Goal: Task Accomplishment & Management: Manage account settings

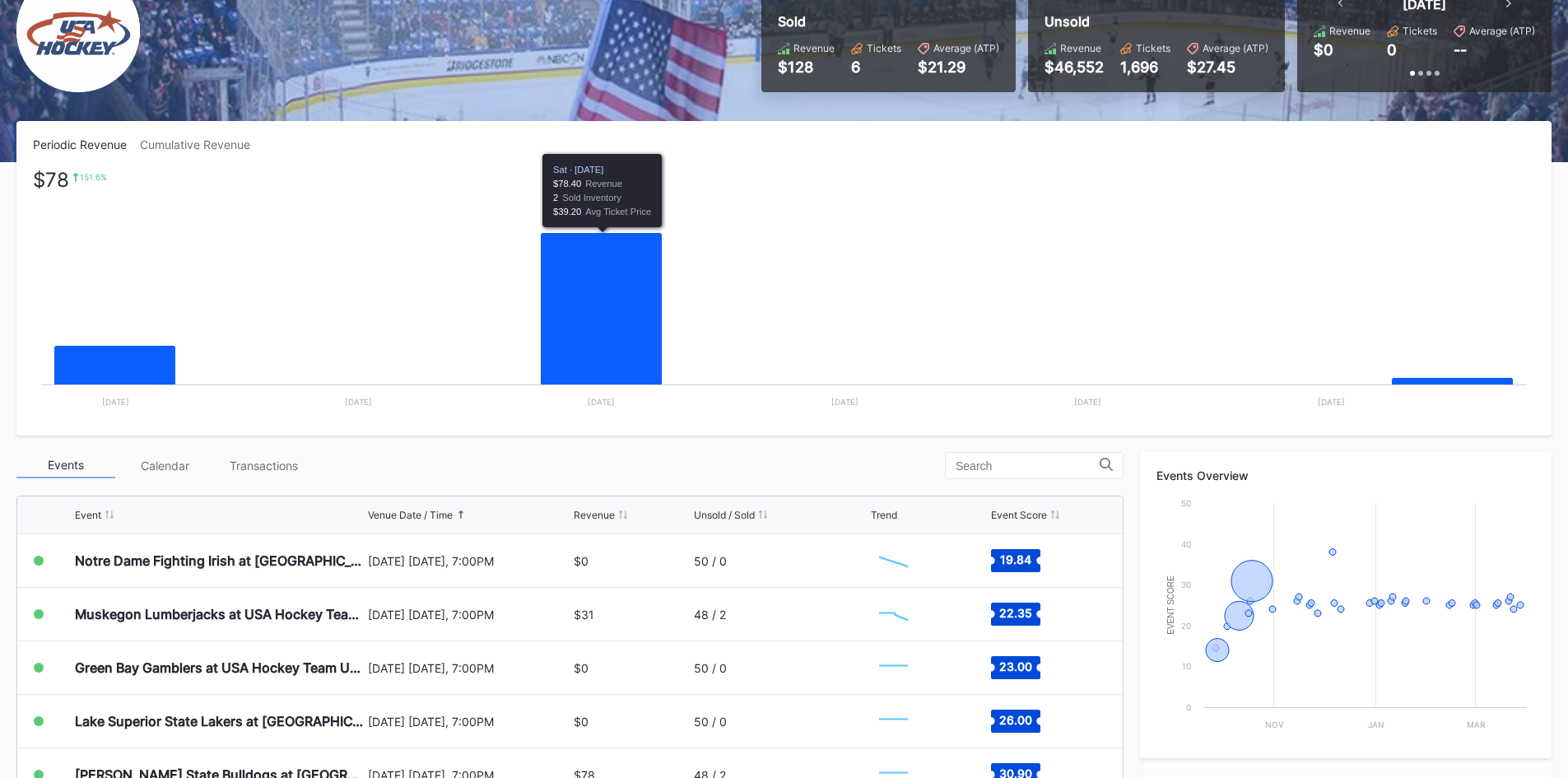
scroll to position [164, 0]
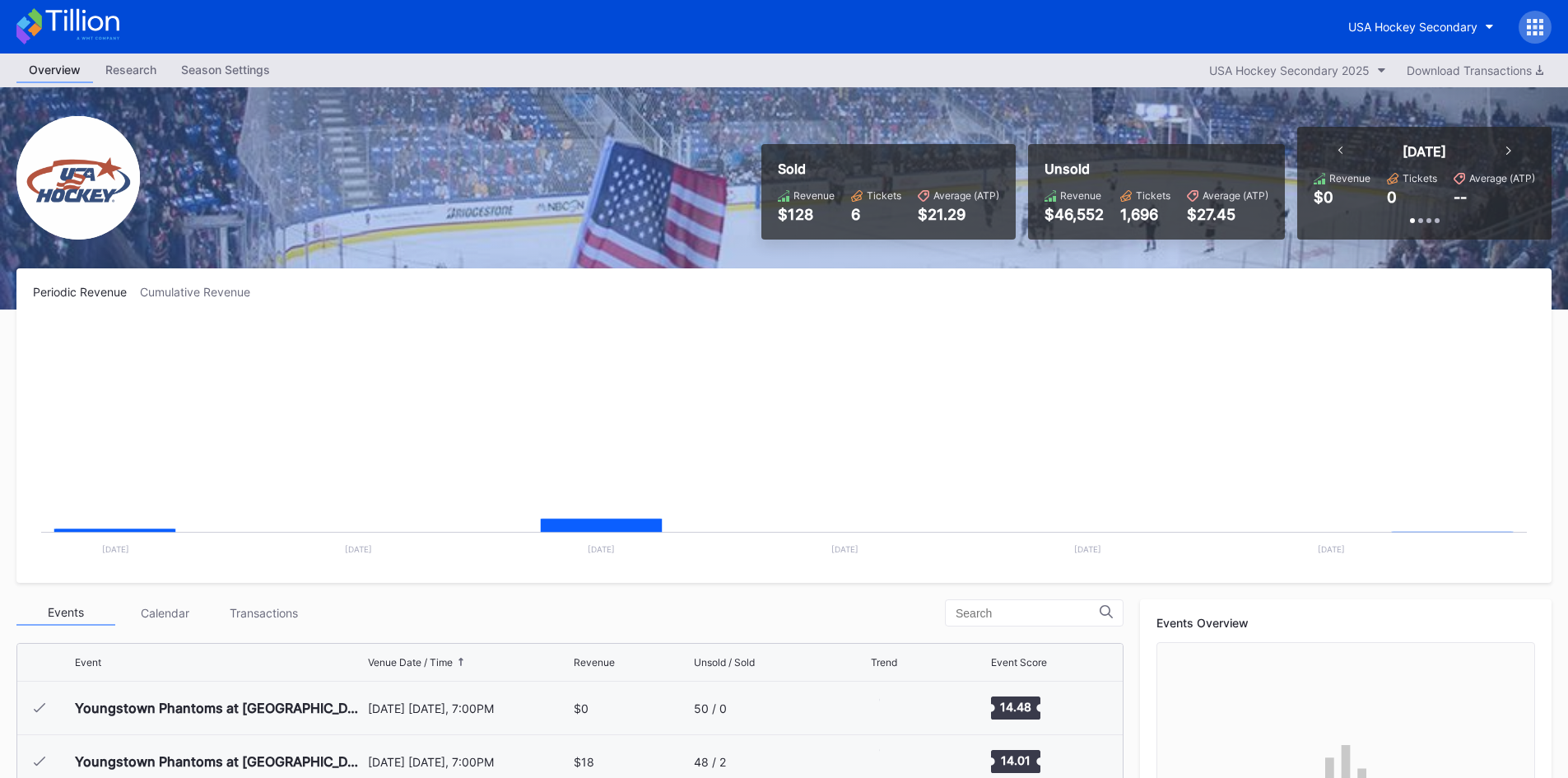
scroll to position [107, 0]
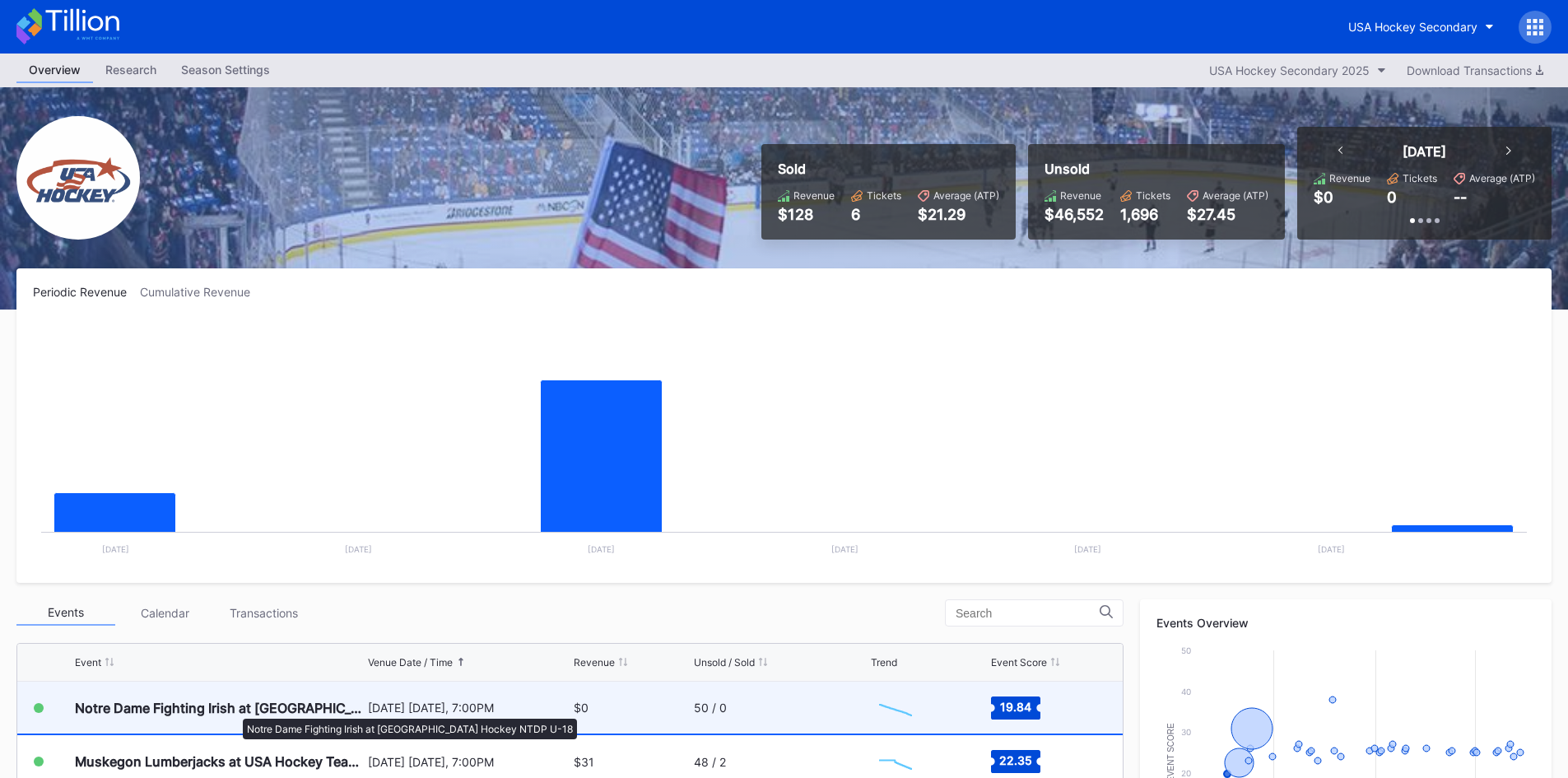
click at [235, 710] on div "Notre Dame Fighting Irish at [GEOGRAPHIC_DATA] Hockey NTDP U-18" at bounding box center [220, 707] width 289 height 16
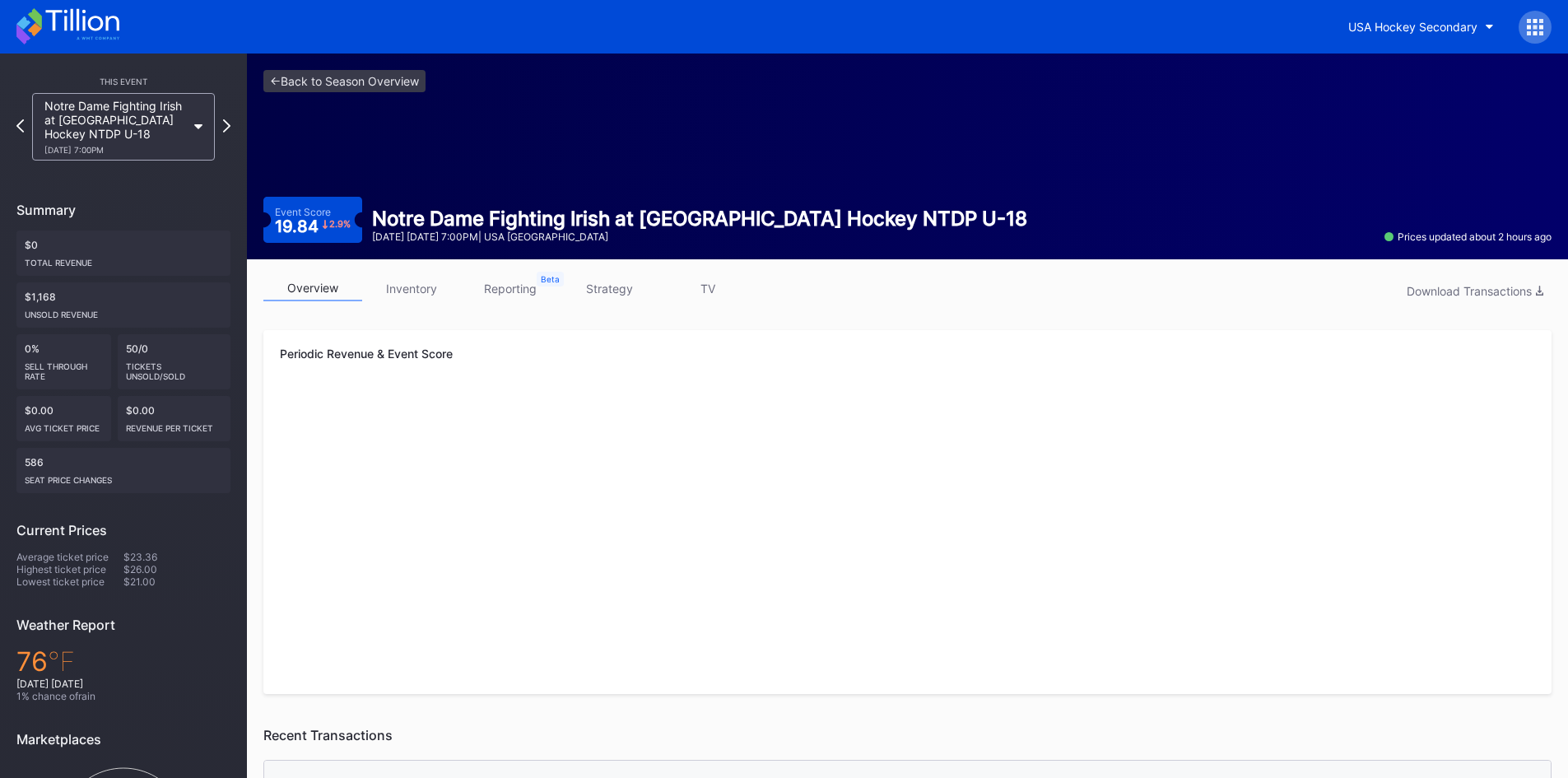
click at [427, 293] on link "inventory" at bounding box center [411, 288] width 98 height 26
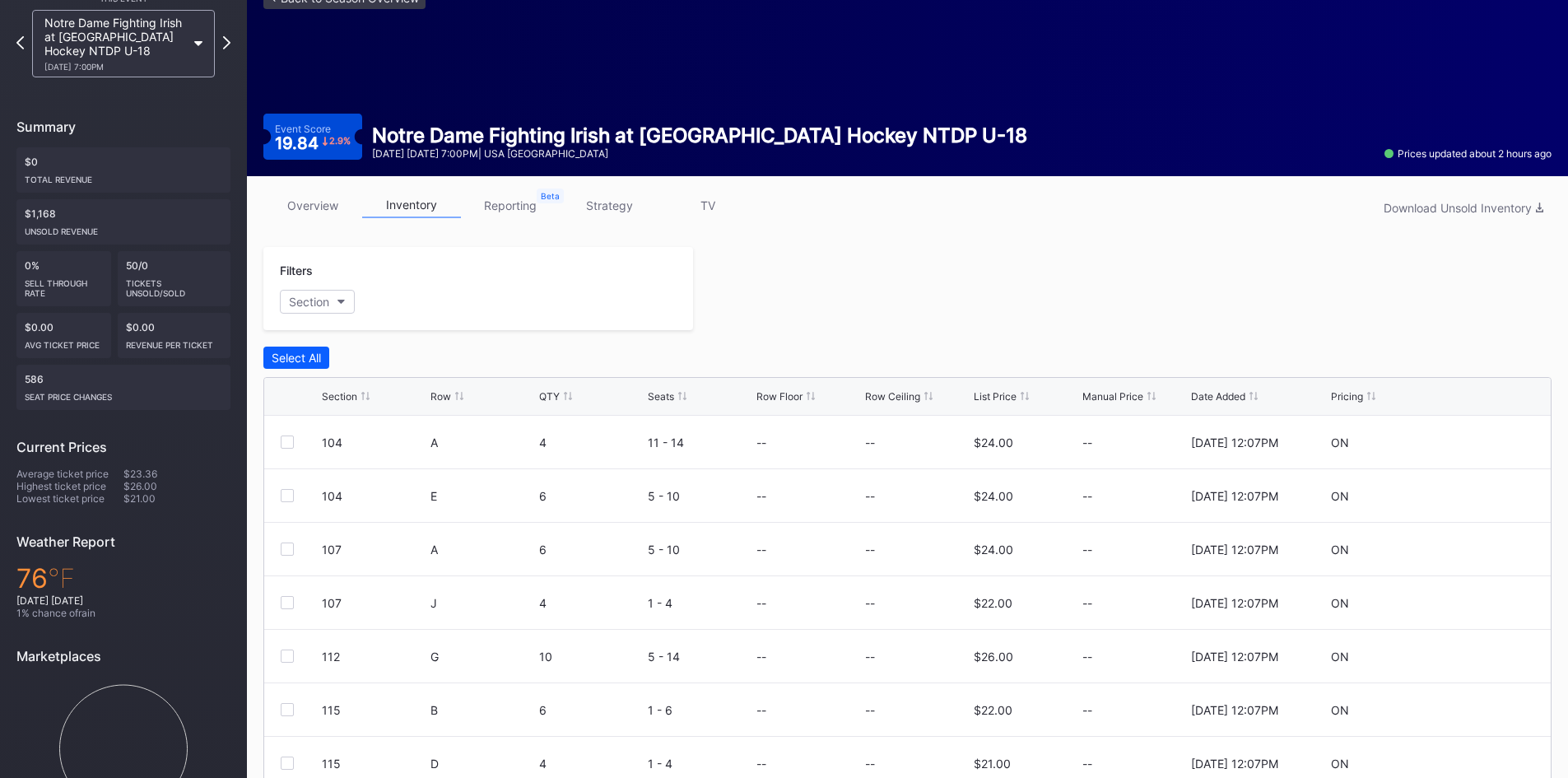
scroll to position [153, 0]
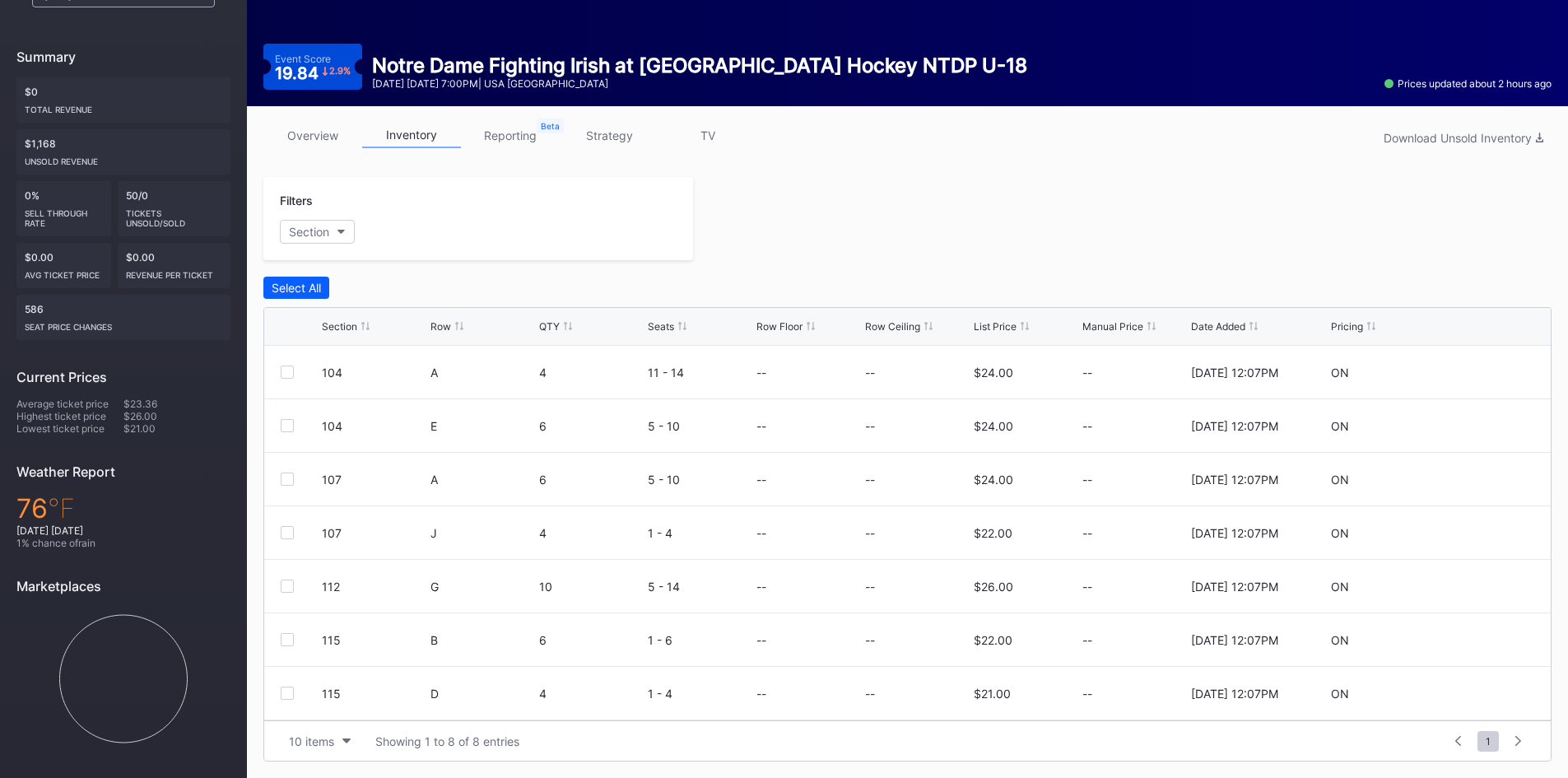
click at [510, 132] on link "reporting" at bounding box center [510, 135] width 98 height 26
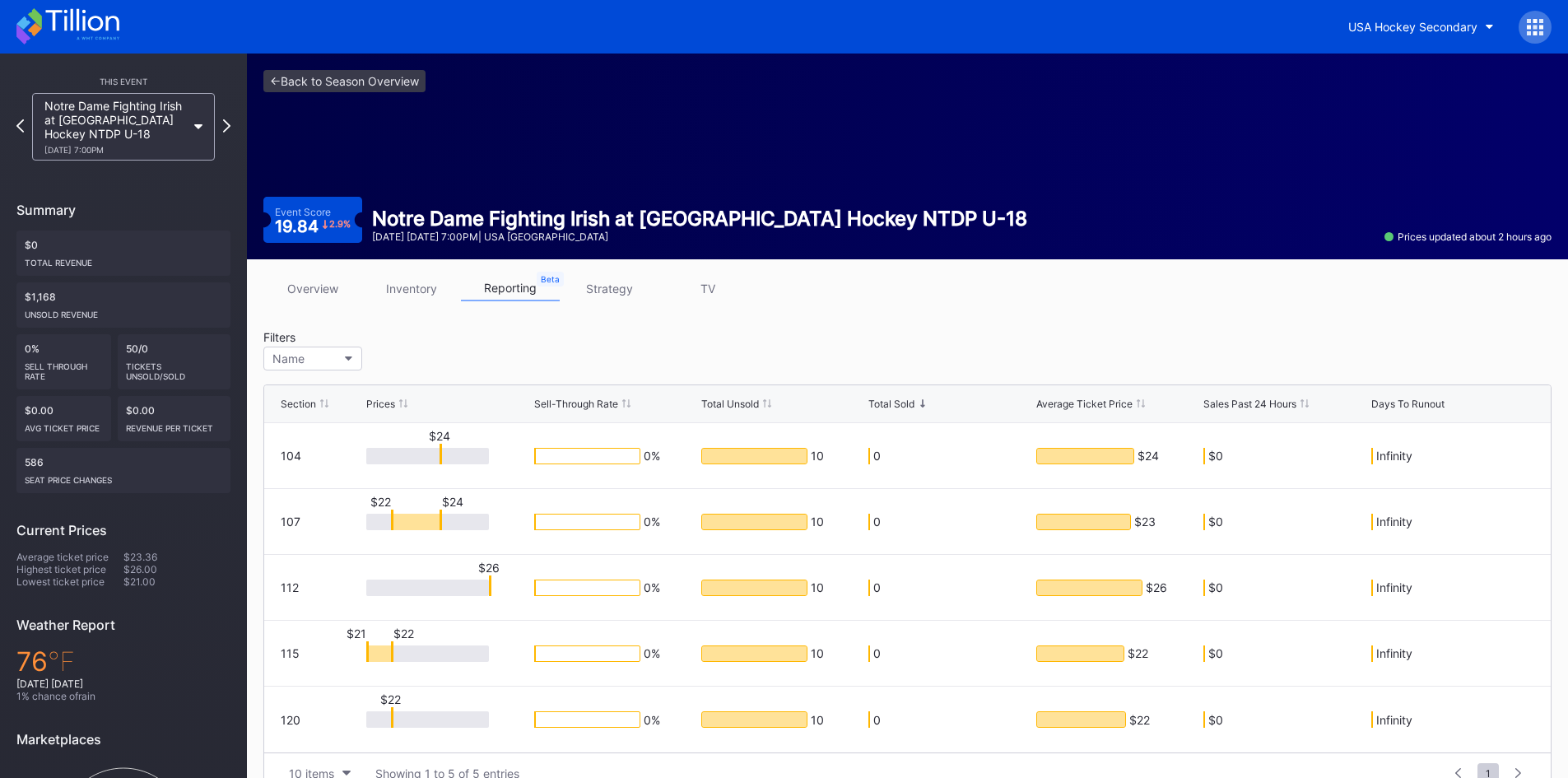
click at [615, 285] on link "strategy" at bounding box center [609, 288] width 98 height 26
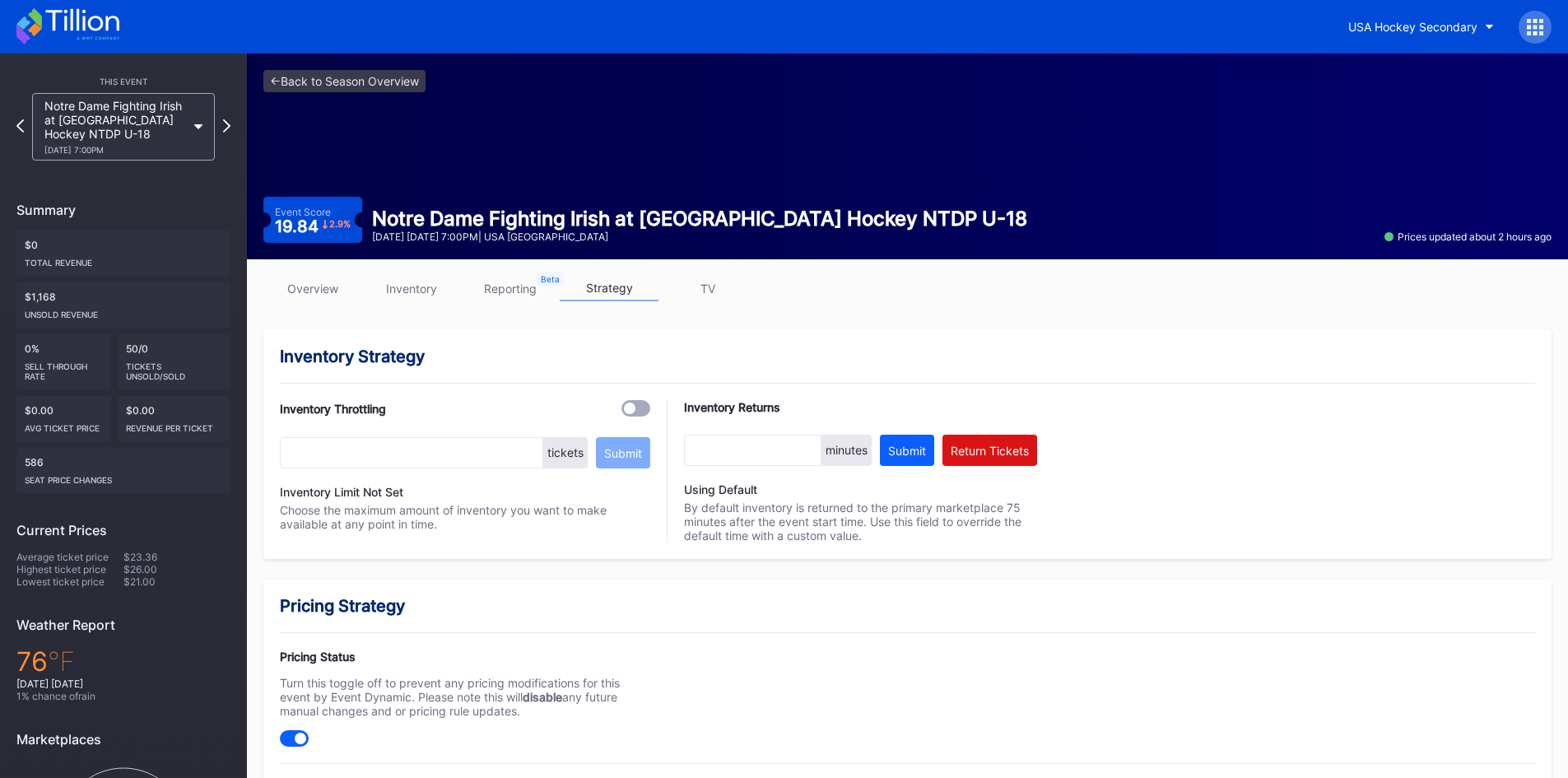
click at [425, 290] on link "inventory" at bounding box center [411, 288] width 98 height 26
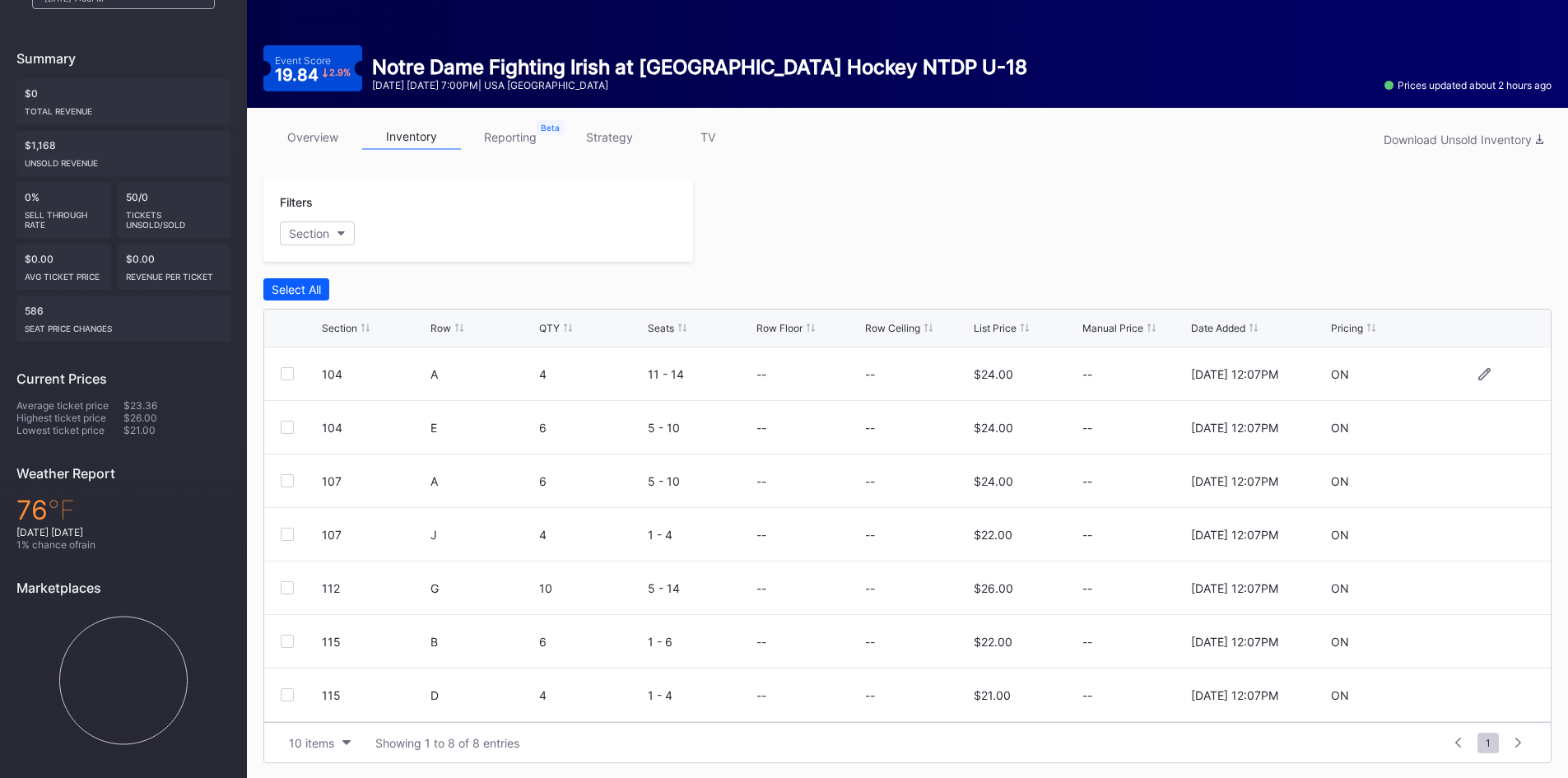
scroll to position [153, 0]
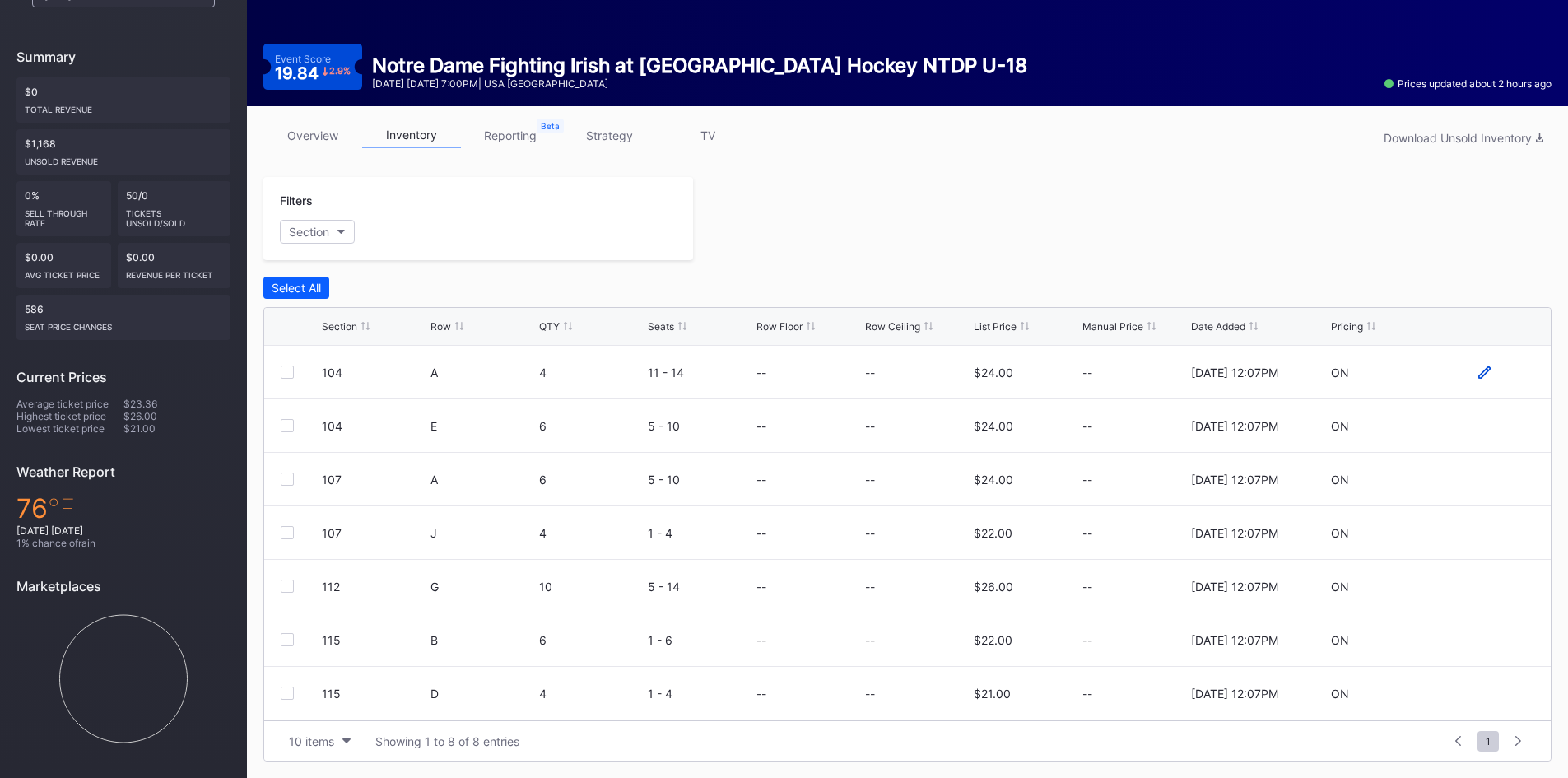
click at [1478, 371] on icon at bounding box center [1484, 371] width 12 height 12
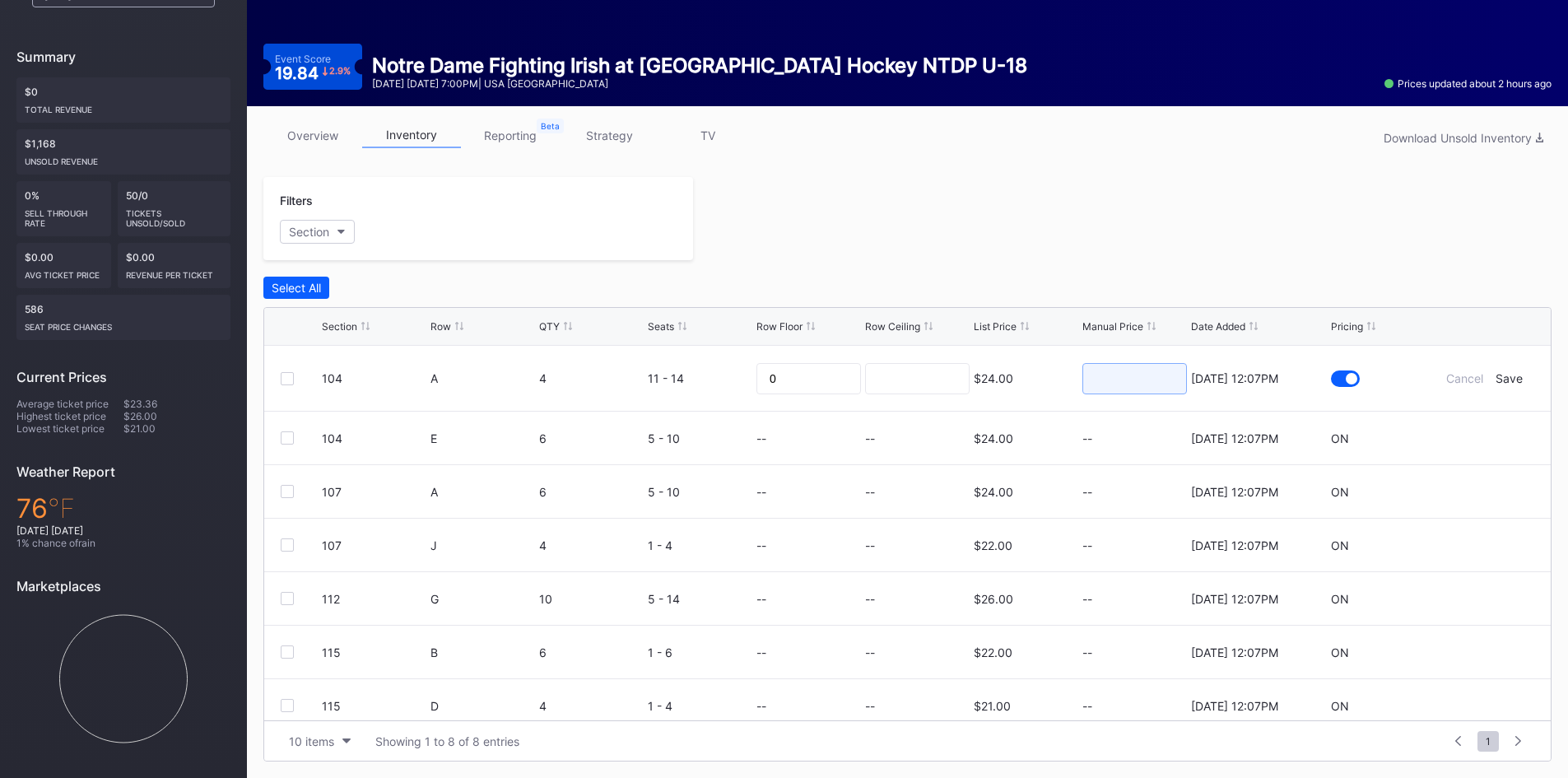
click at [1126, 377] on input at bounding box center [1135, 378] width 104 height 32
type input "12"
click at [1495, 378] on div "Save" at bounding box center [1509, 378] width 27 height 14
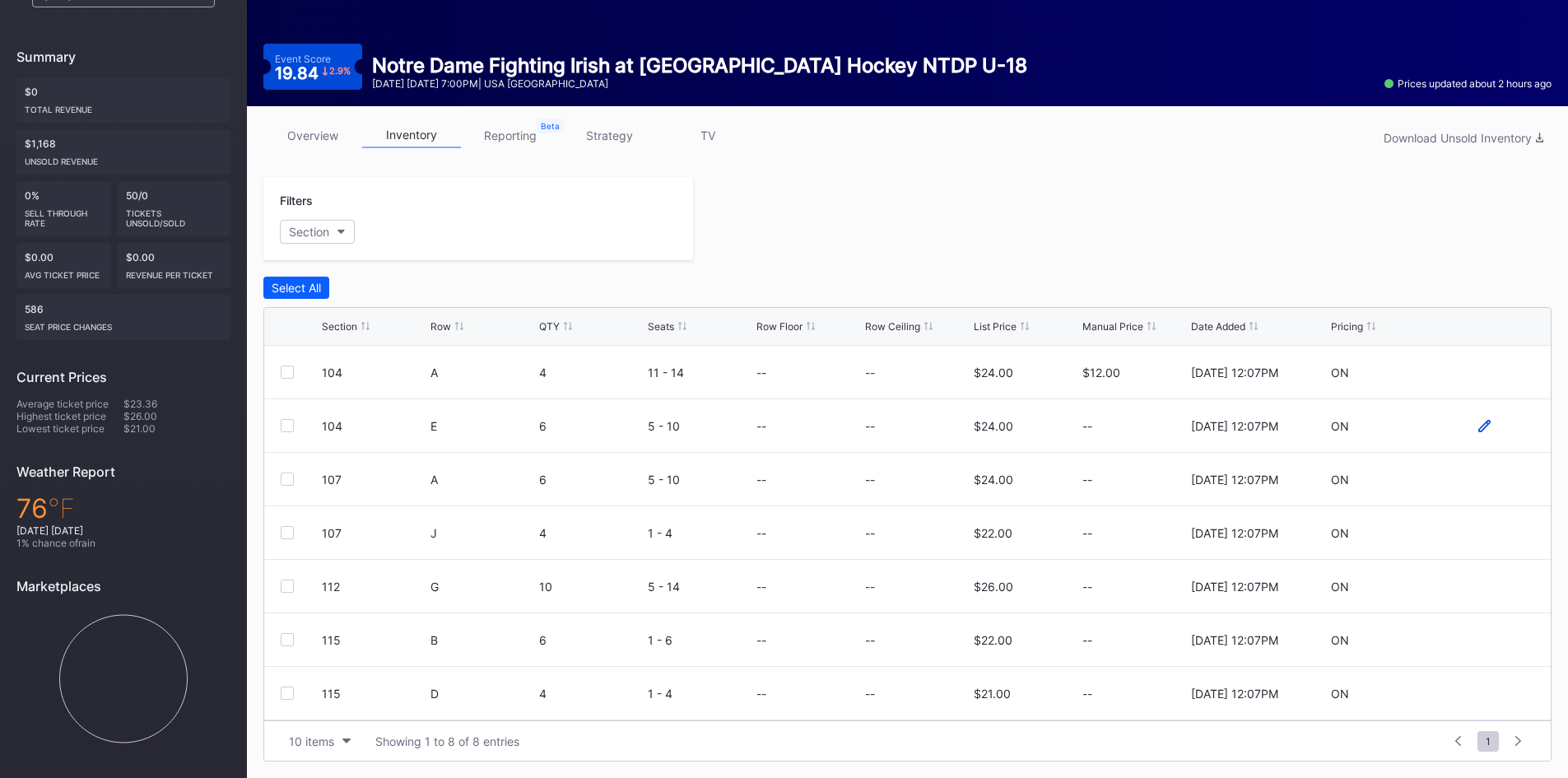
click at [1478, 425] on icon at bounding box center [1484, 425] width 12 height 12
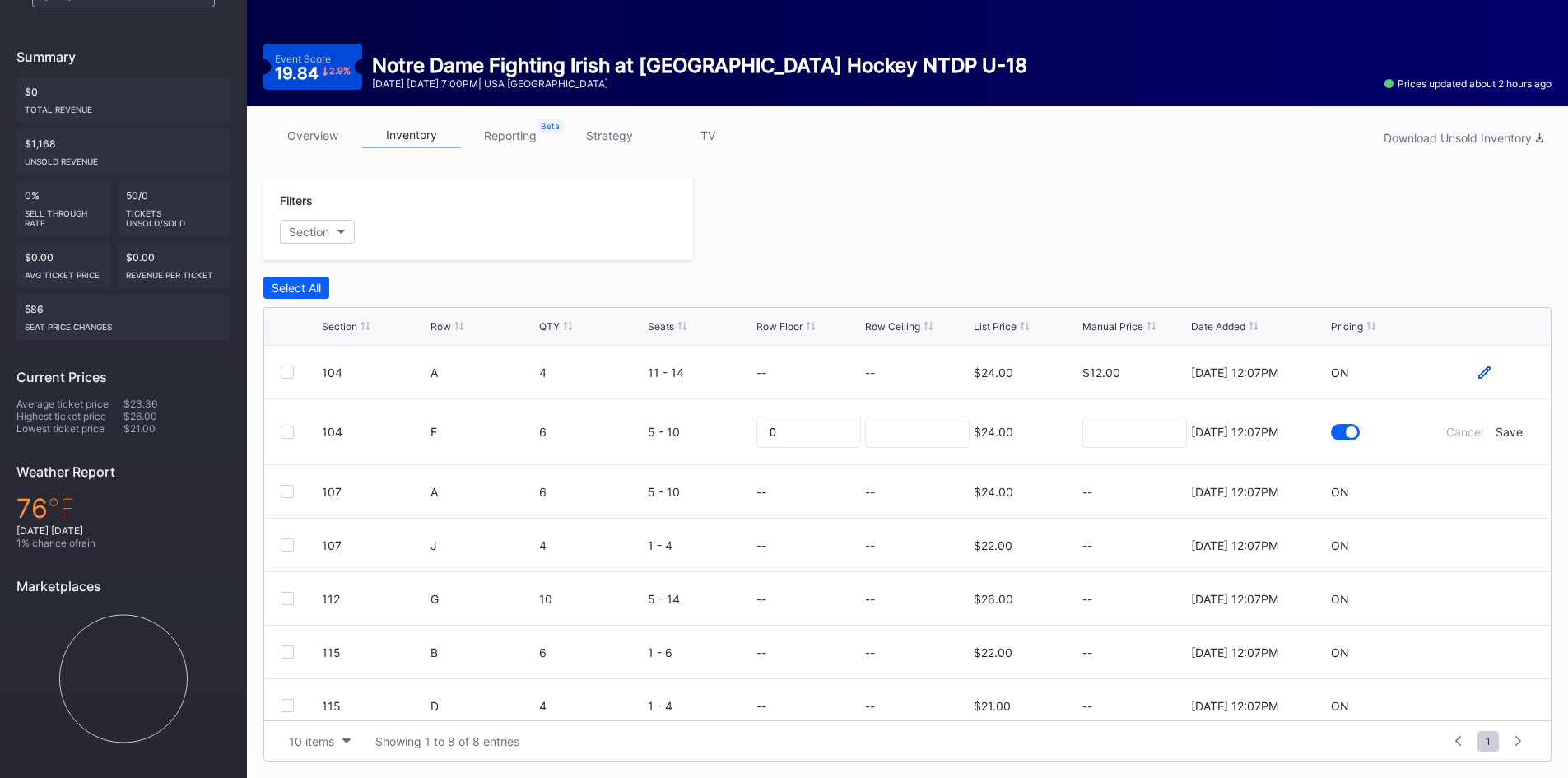
click at [1478, 375] on icon at bounding box center [1484, 371] width 12 height 12
drag, startPoint x: 1137, startPoint y: 372, endPoint x: 1061, endPoint y: 389, distance: 77.9
click at [1061, 389] on form "104 A 4 11 - 14 0 $24.00 12 9/5/2025 12:07PM Cancel Save" at bounding box center [928, 378] width 1213 height 65
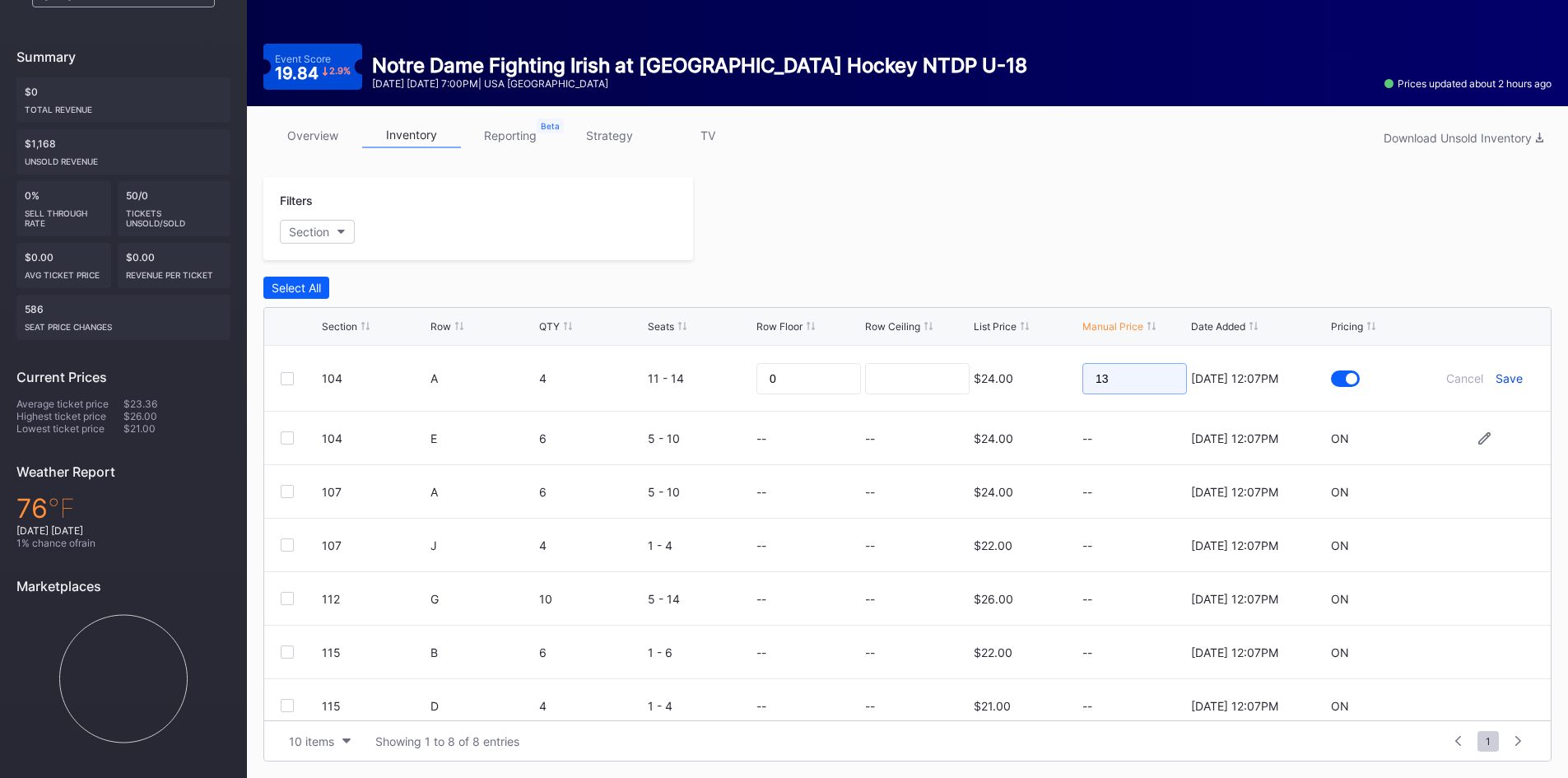
type input "13"
click at [1499, 377] on div "Save" at bounding box center [1509, 378] width 27 height 14
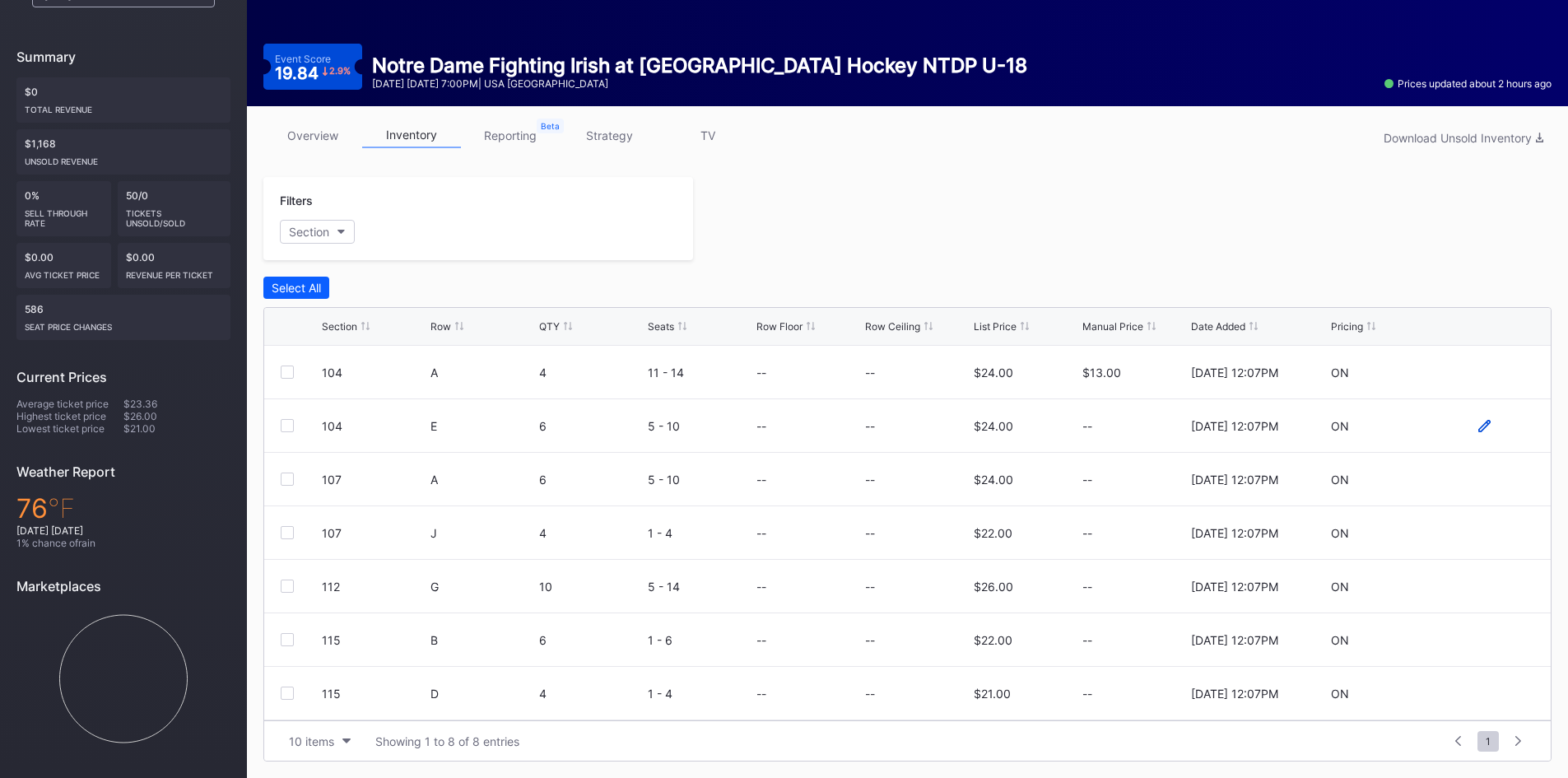
click at [1478, 423] on icon at bounding box center [1484, 425] width 12 height 12
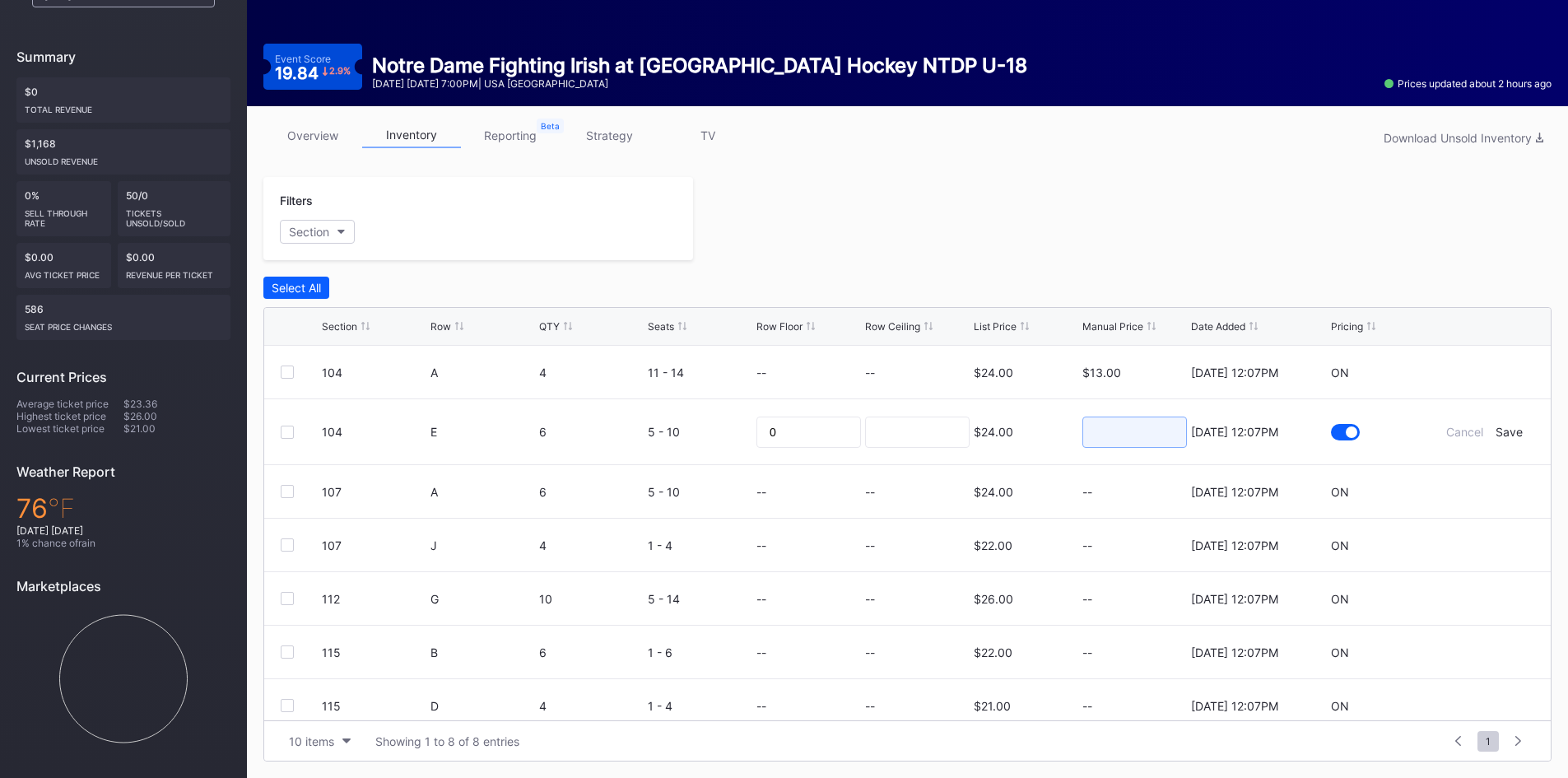
click at [1128, 440] on input at bounding box center [1135, 432] width 104 height 32
type input "11"
click at [1495, 430] on div "Save" at bounding box center [1509, 431] width 27 height 14
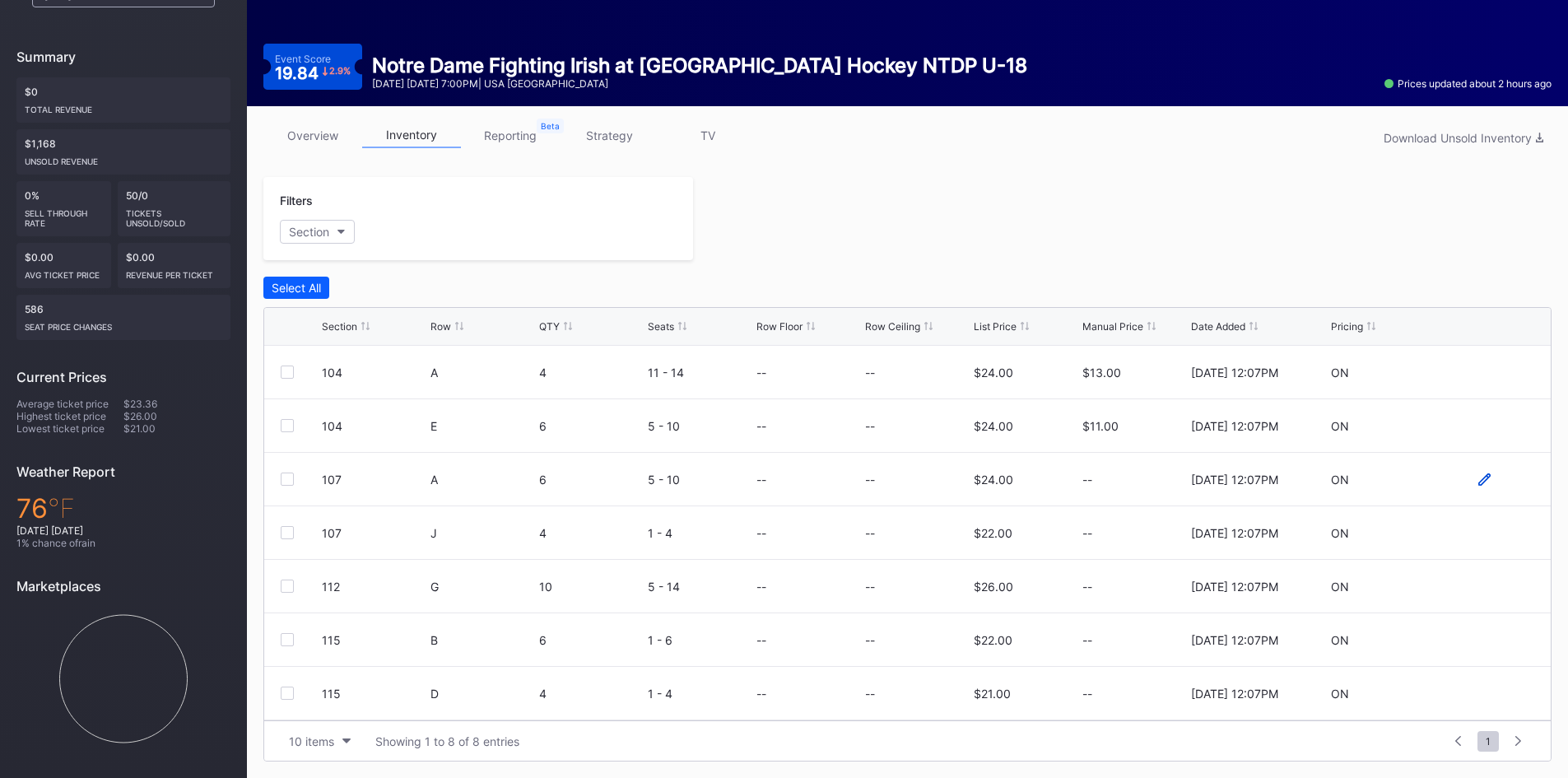
click at [1478, 480] on icon at bounding box center [1484, 478] width 12 height 12
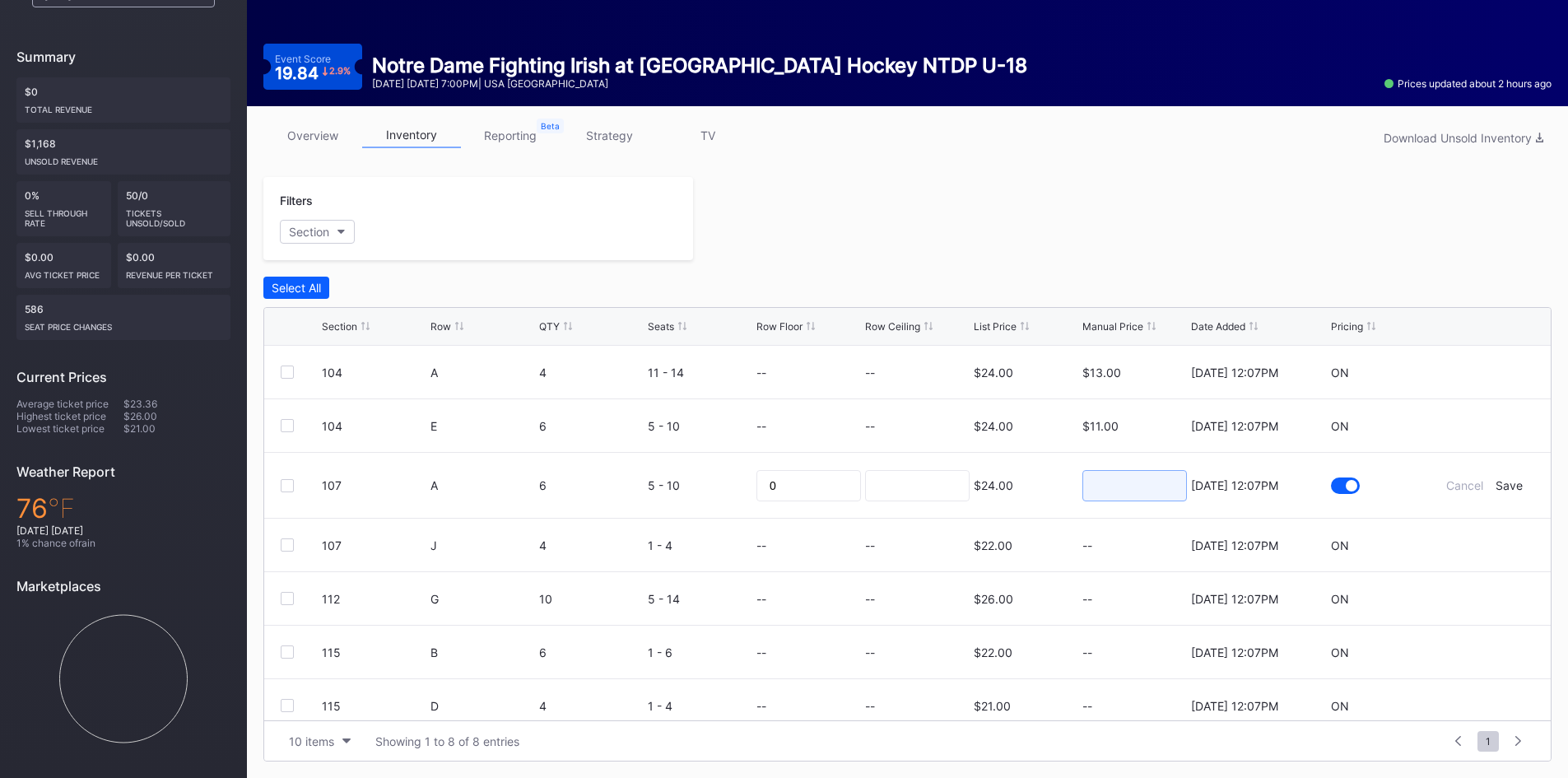
click at [1145, 492] on input at bounding box center [1135, 485] width 104 height 32
type input "13"
click at [1495, 481] on div "Save" at bounding box center [1509, 485] width 27 height 14
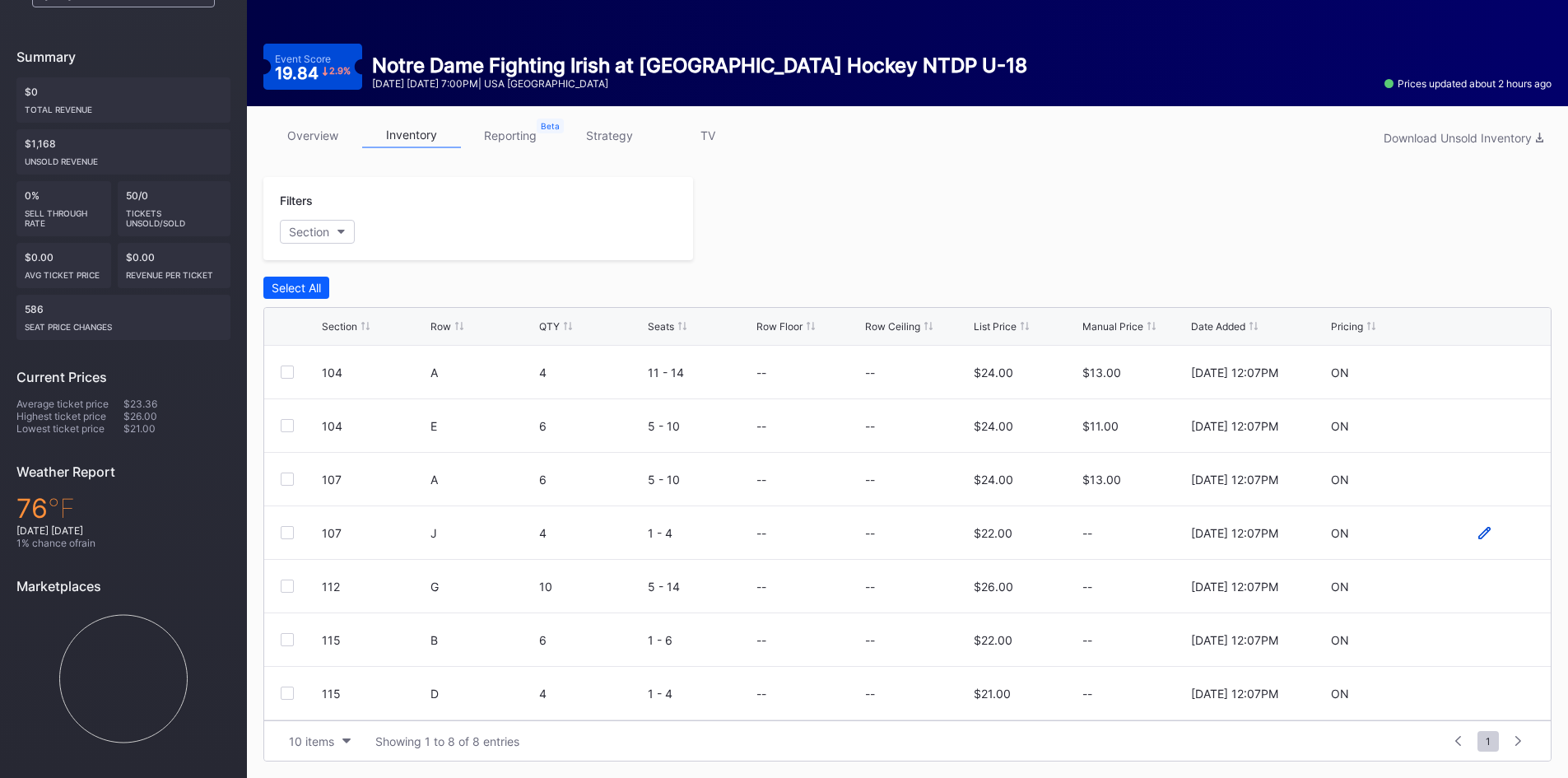
click at [1478, 537] on icon at bounding box center [1484, 532] width 12 height 12
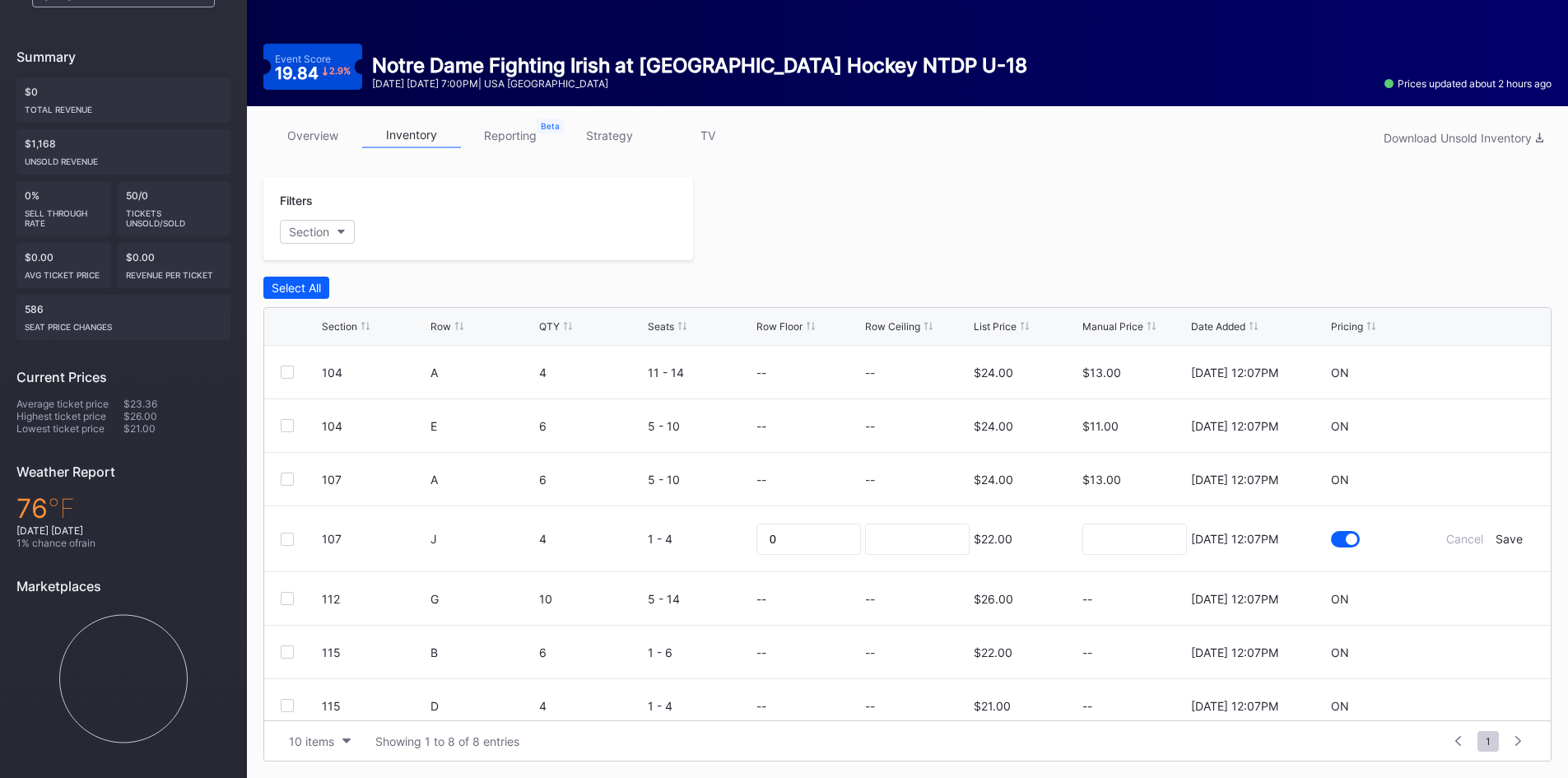
click at [1117, 520] on div at bounding box center [1135, 538] width 104 height 65
click at [1126, 535] on input at bounding box center [1135, 539] width 104 height 32
type input "10"
click at [1500, 538] on div "Save" at bounding box center [1509, 538] width 27 height 14
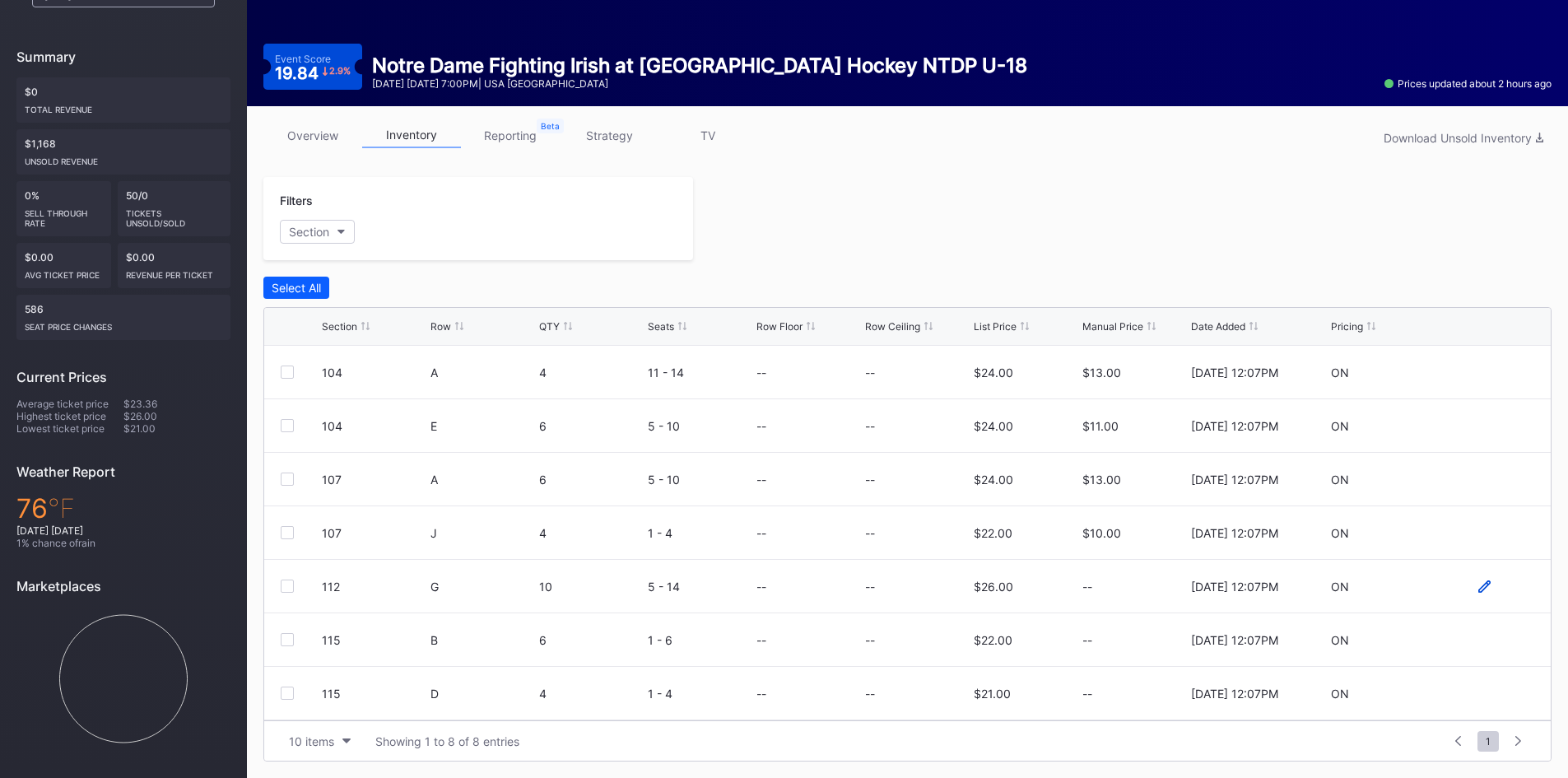
click at [1478, 587] on icon at bounding box center [1484, 585] width 12 height 12
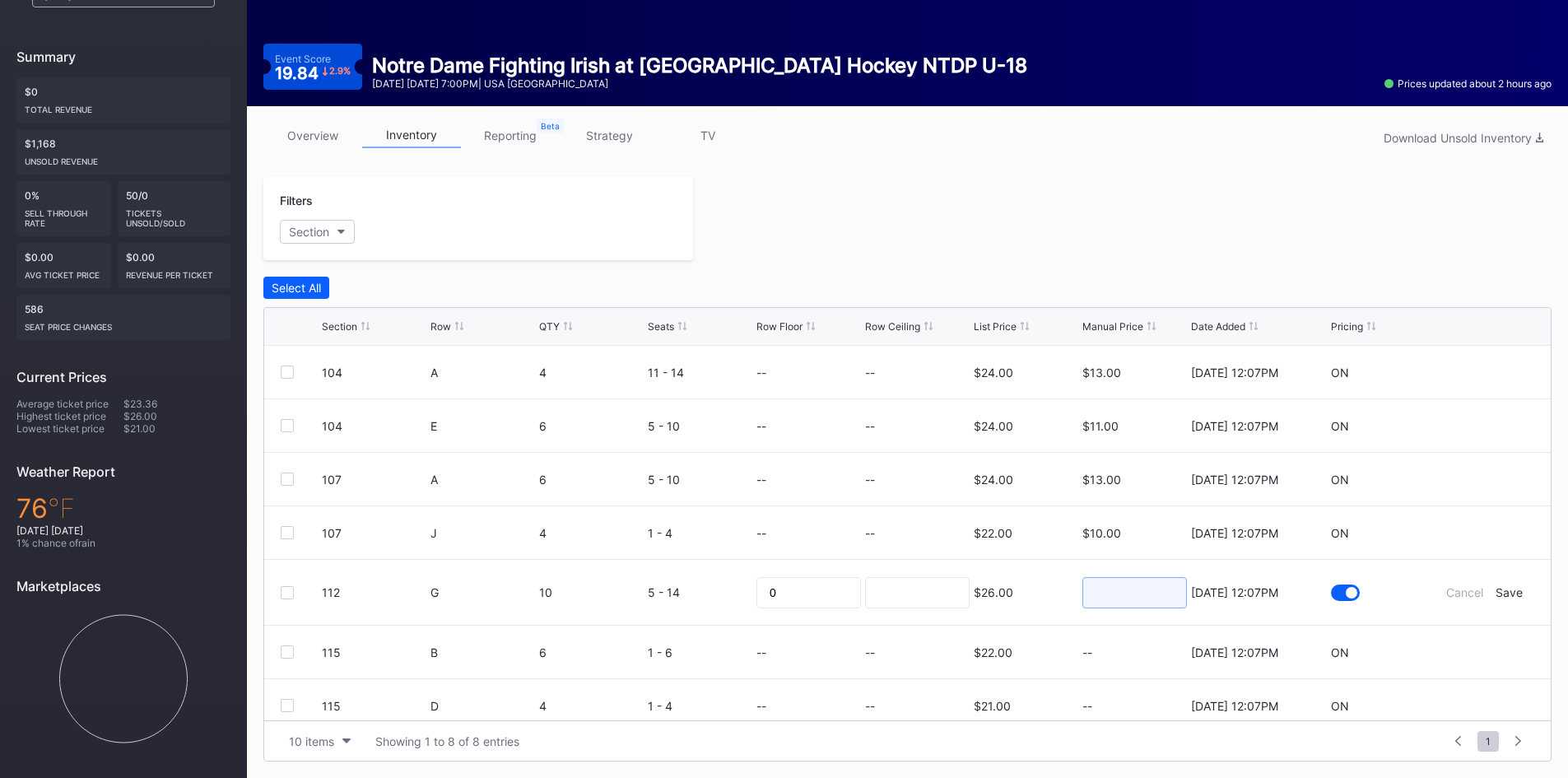
click at [1149, 597] on input at bounding box center [1135, 592] width 104 height 32
type input "10"
click at [1499, 589] on div "Save" at bounding box center [1509, 592] width 27 height 14
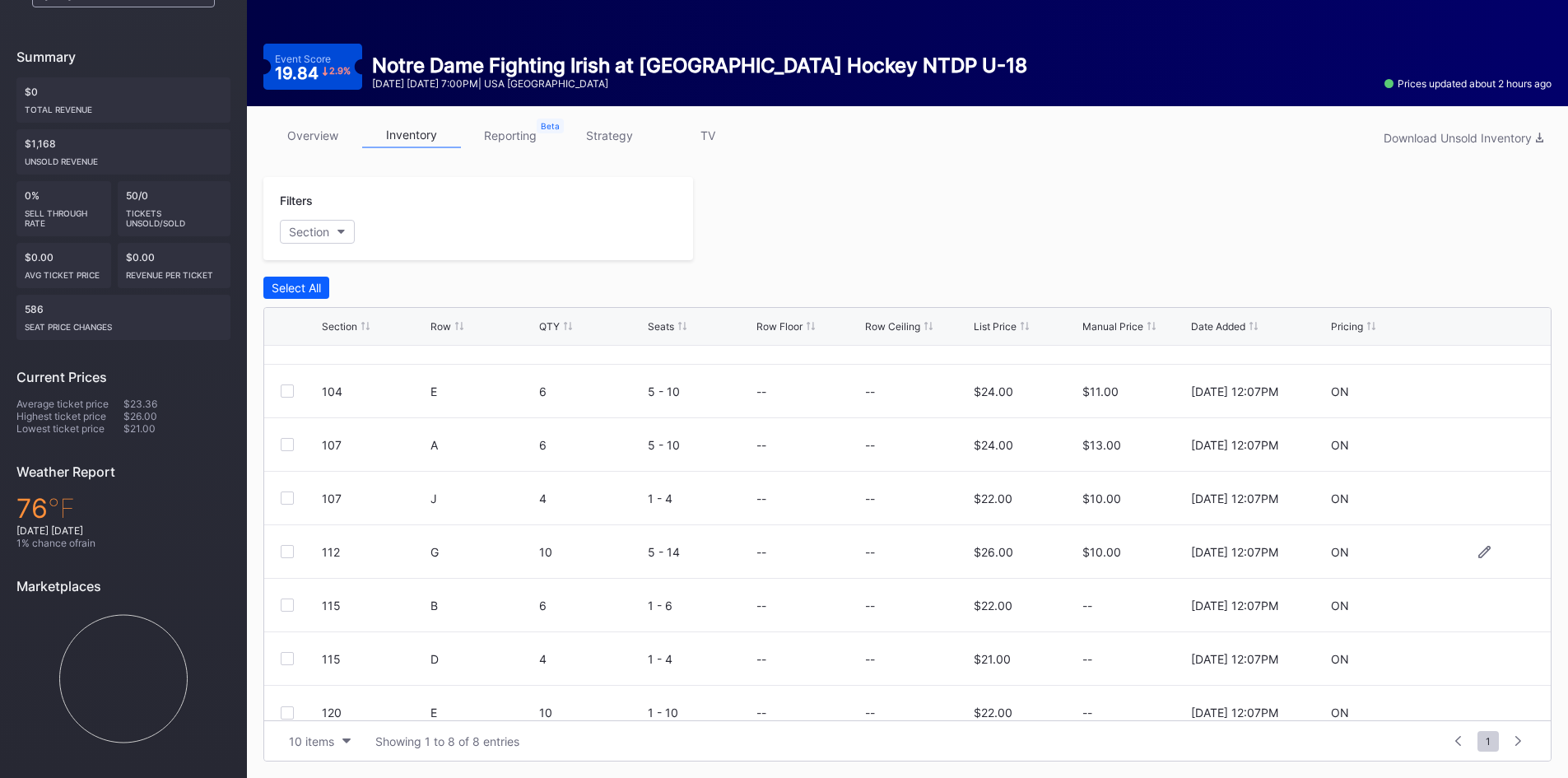
scroll to position [54, 0]
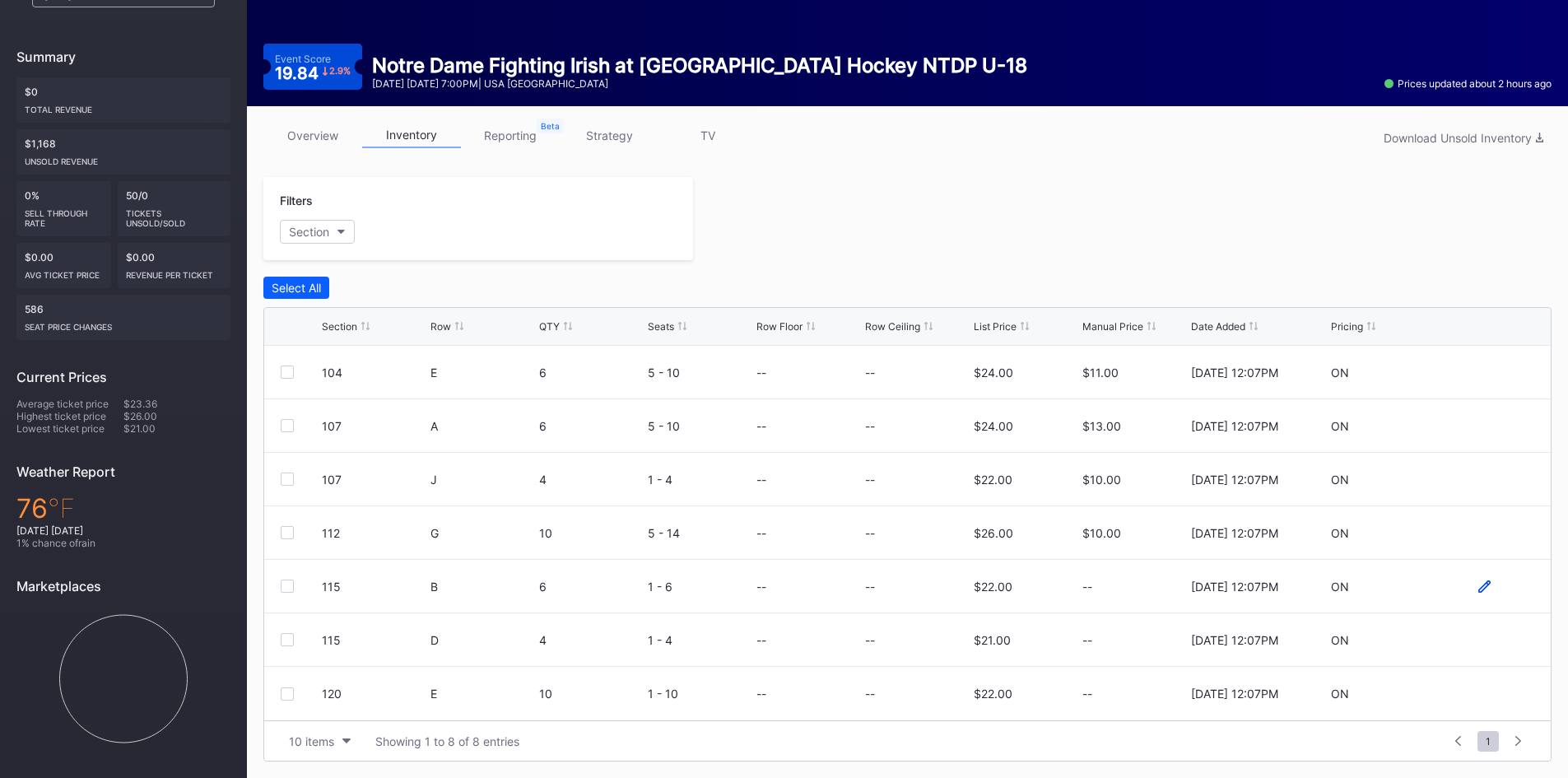
click at [1478, 585] on icon at bounding box center [1484, 585] width 12 height 12
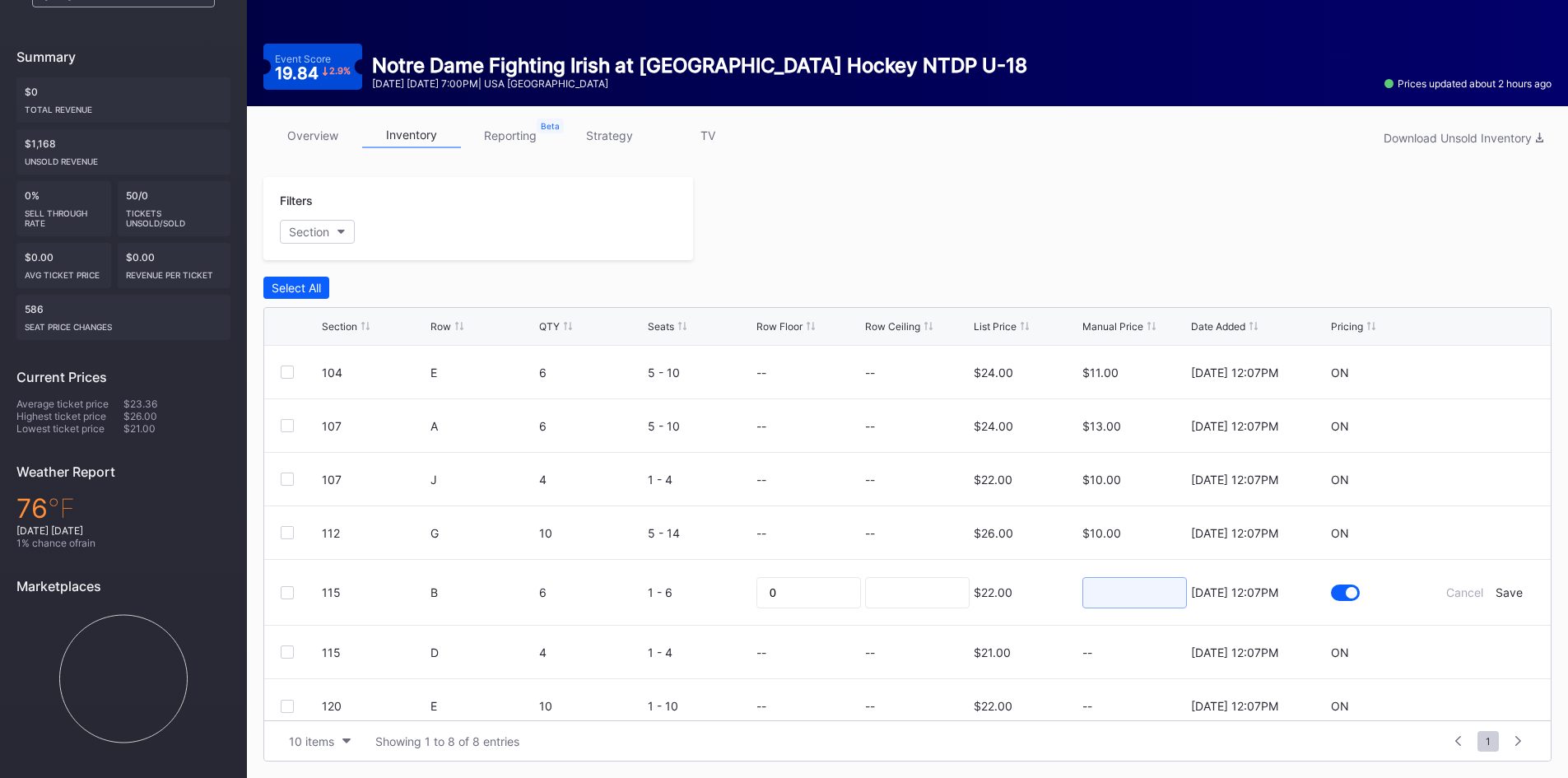
click at [1143, 596] on input at bounding box center [1135, 592] width 104 height 32
type input "12"
click at [1504, 593] on div "Save" at bounding box center [1509, 592] width 27 height 14
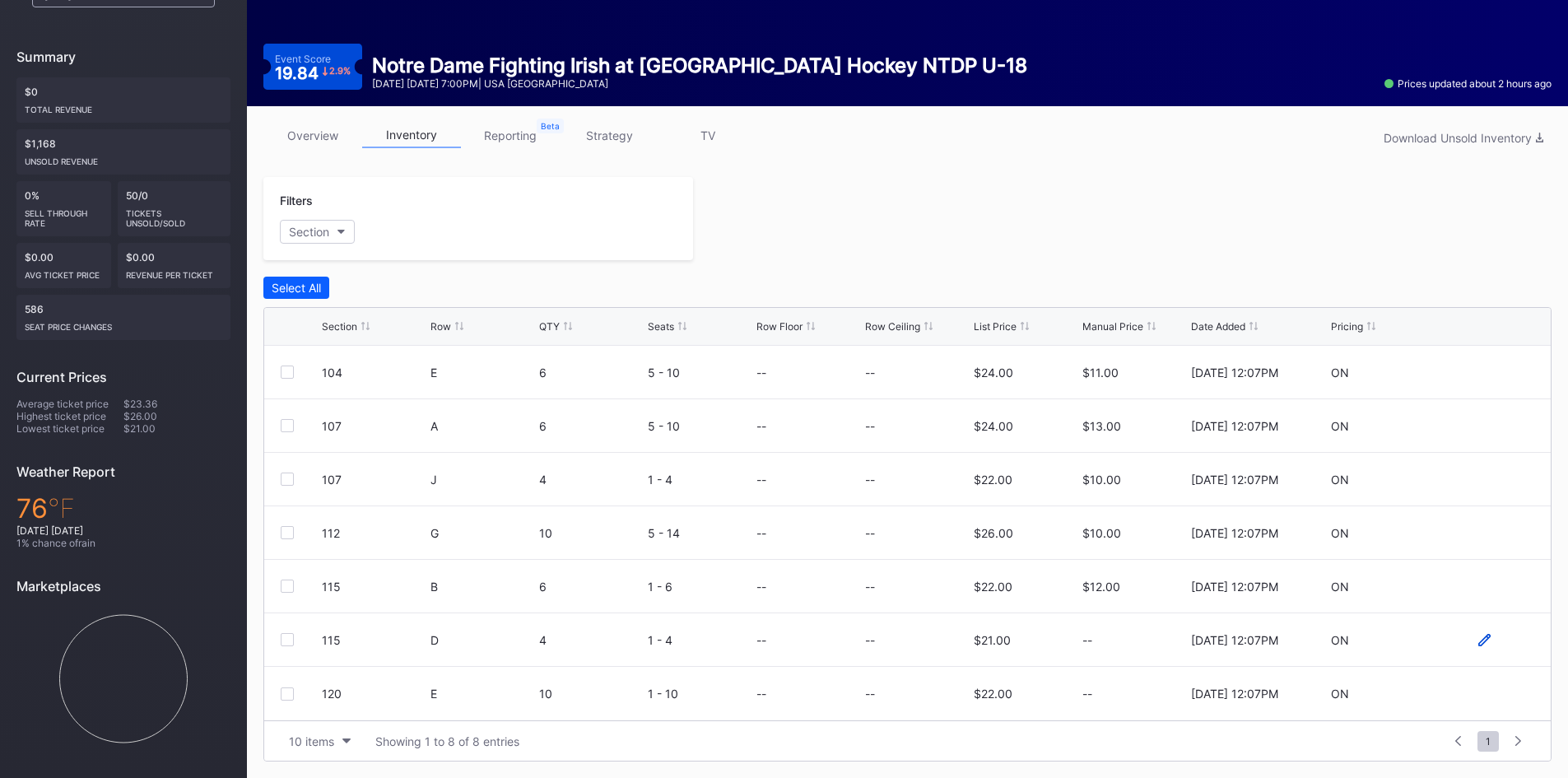
click at [1478, 641] on icon at bounding box center [1484, 640] width 12 height 12
click at [1147, 649] on input at bounding box center [1135, 646] width 104 height 32
type input "11"
click at [1495, 646] on div "Save" at bounding box center [1509, 645] width 27 height 14
click at [1478, 692] on icon at bounding box center [1484, 693] width 12 height 12
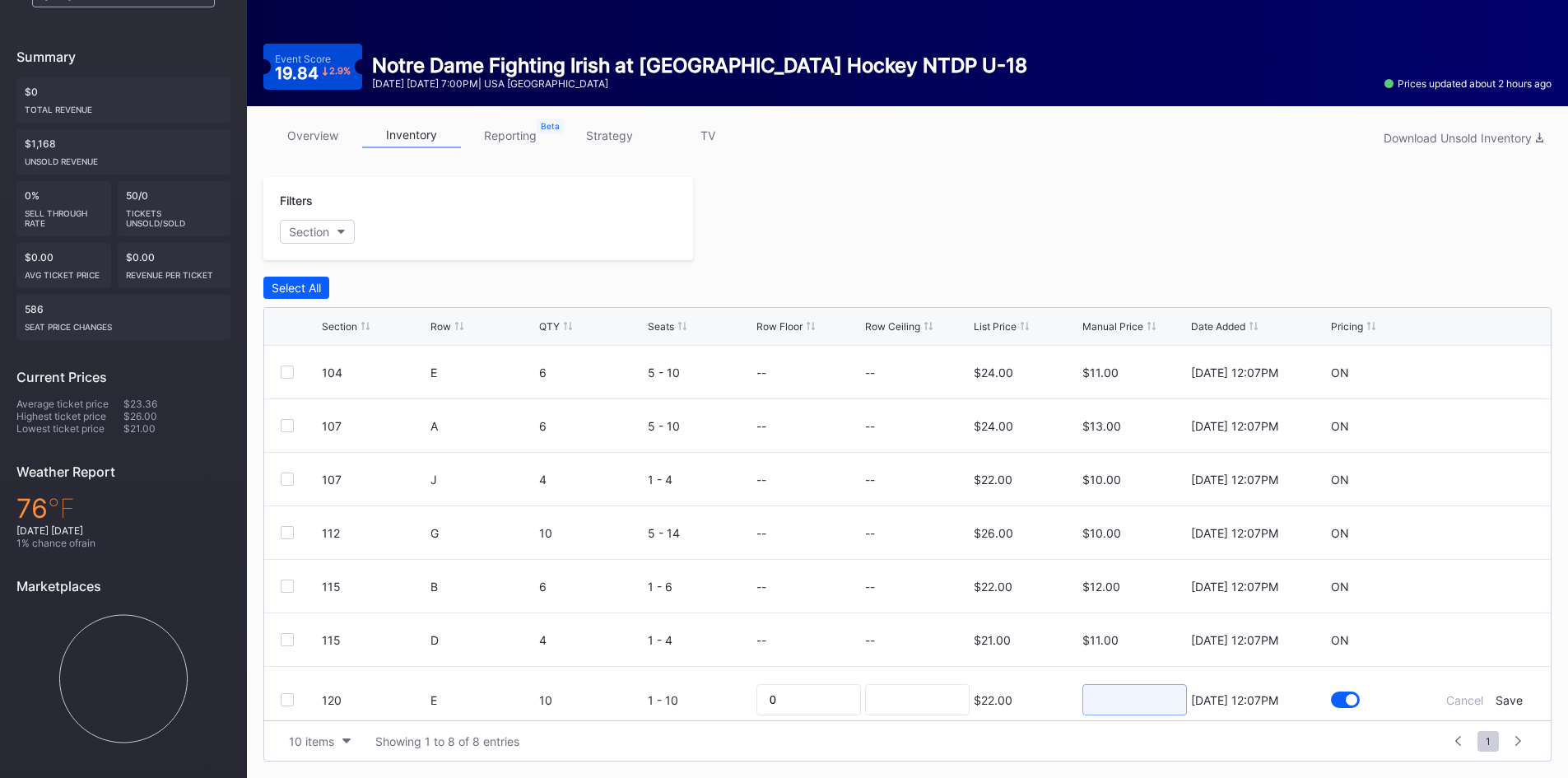
click at [1152, 695] on input at bounding box center [1135, 699] width 104 height 32
type input "10"
click at [1494, 692] on form "120 E 10 1 - 10 0 $22.00 10 9/5/2025 12:07PM Cancel Save" at bounding box center [928, 699] width 1213 height 66
click at [1504, 698] on div "Save" at bounding box center [1509, 700] width 27 height 14
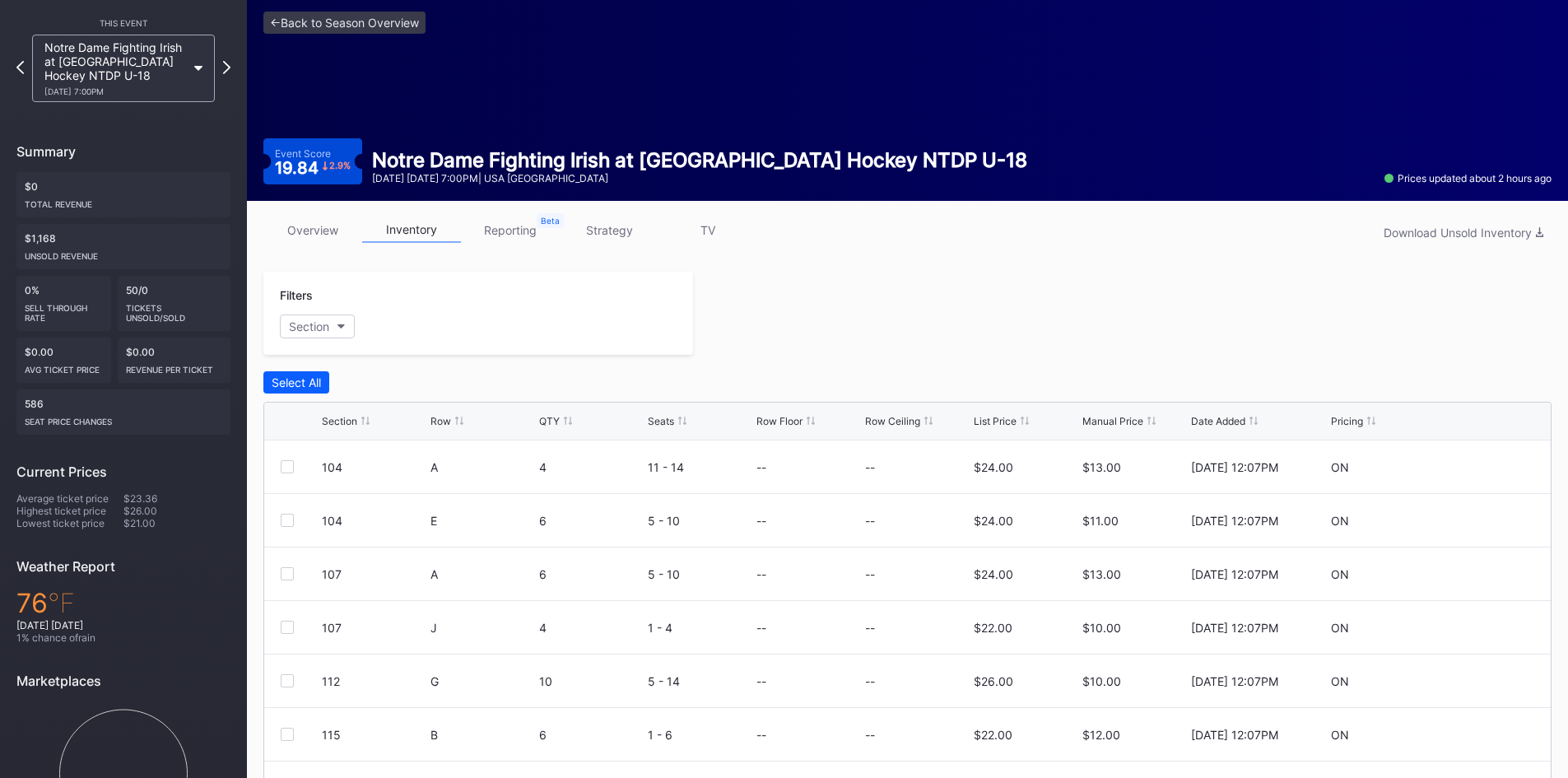
scroll to position [0, 0]
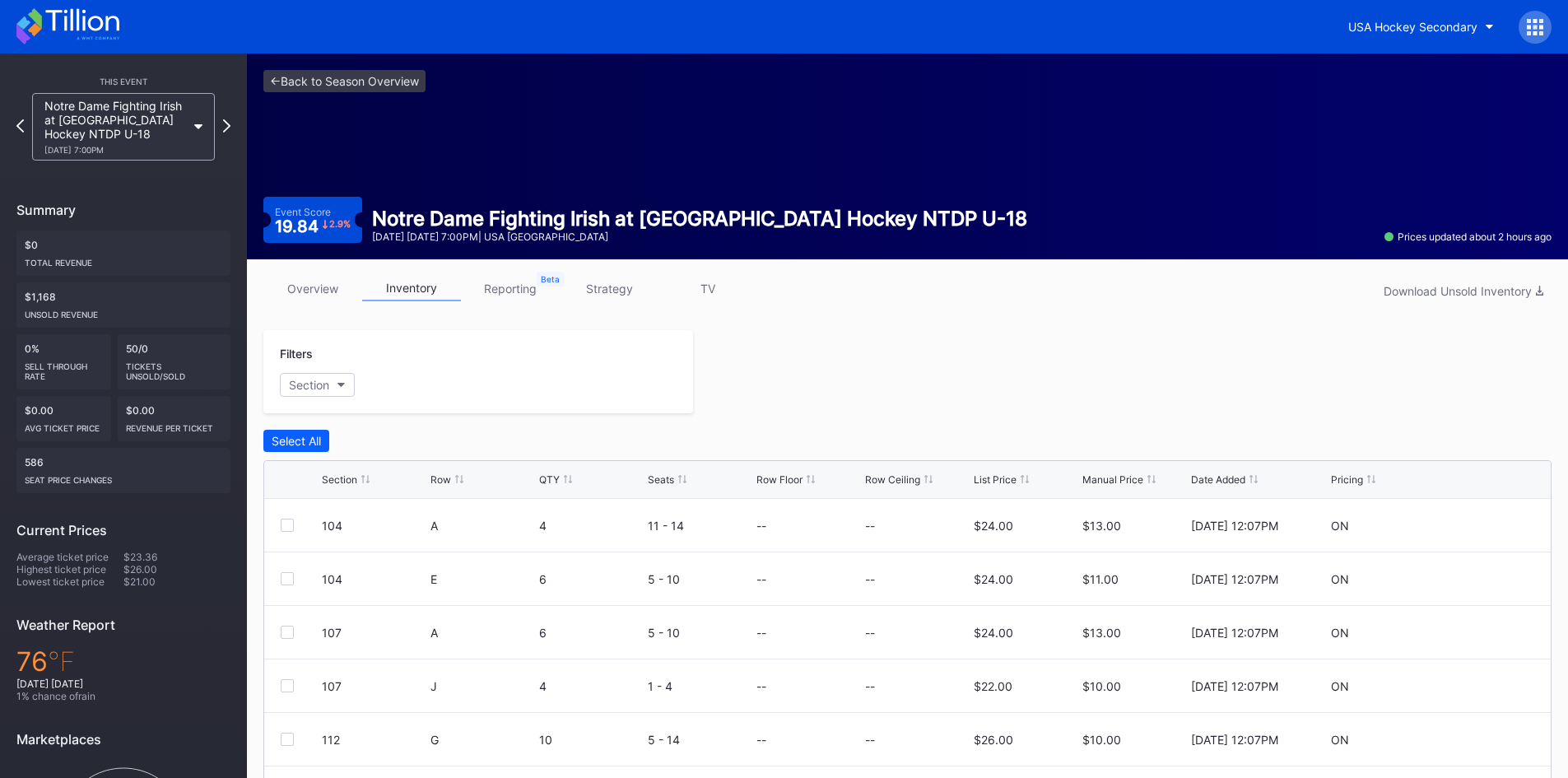
click at [90, 27] on icon at bounding box center [82, 21] width 74 height 22
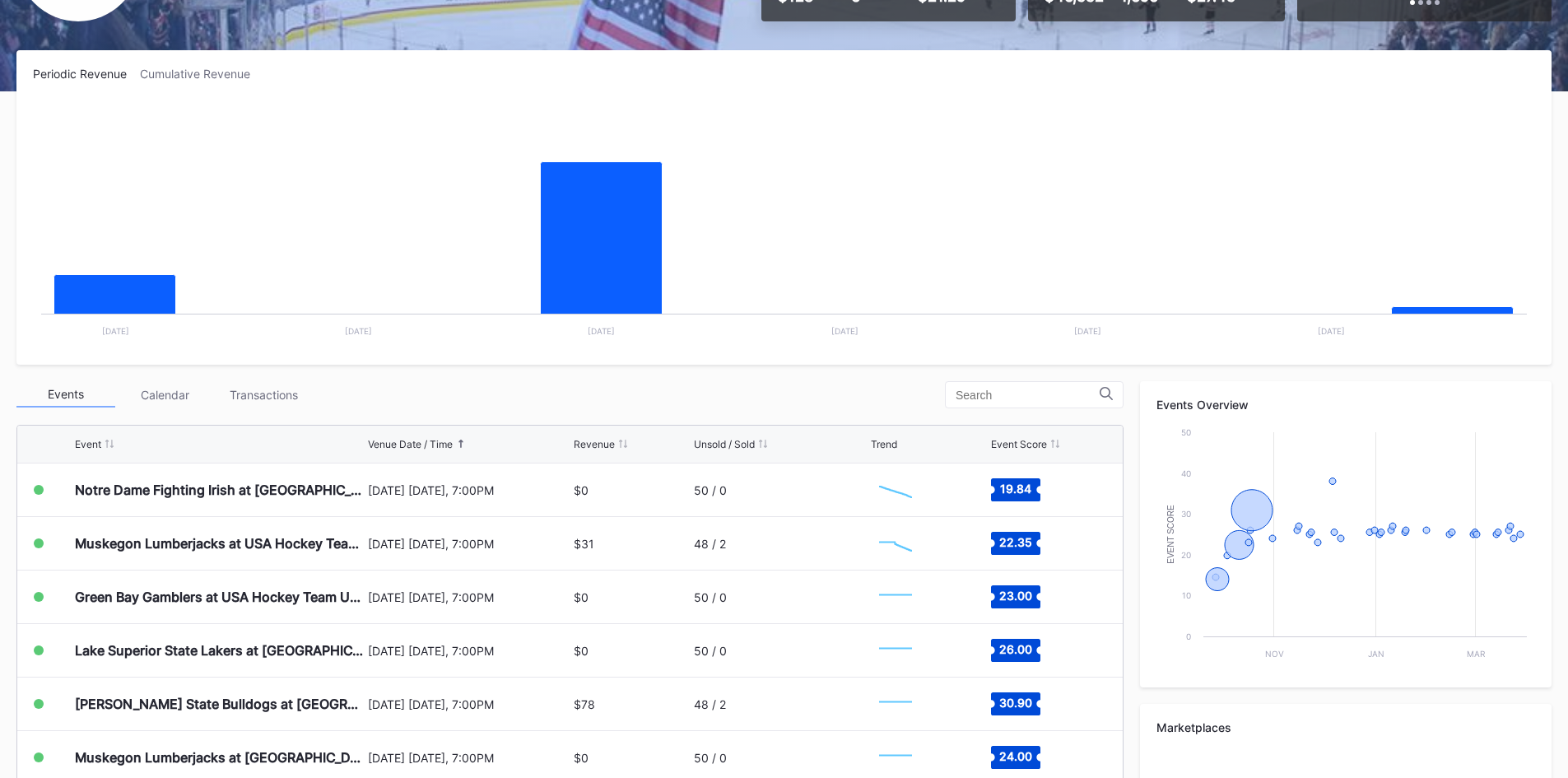
scroll to position [247, 0]
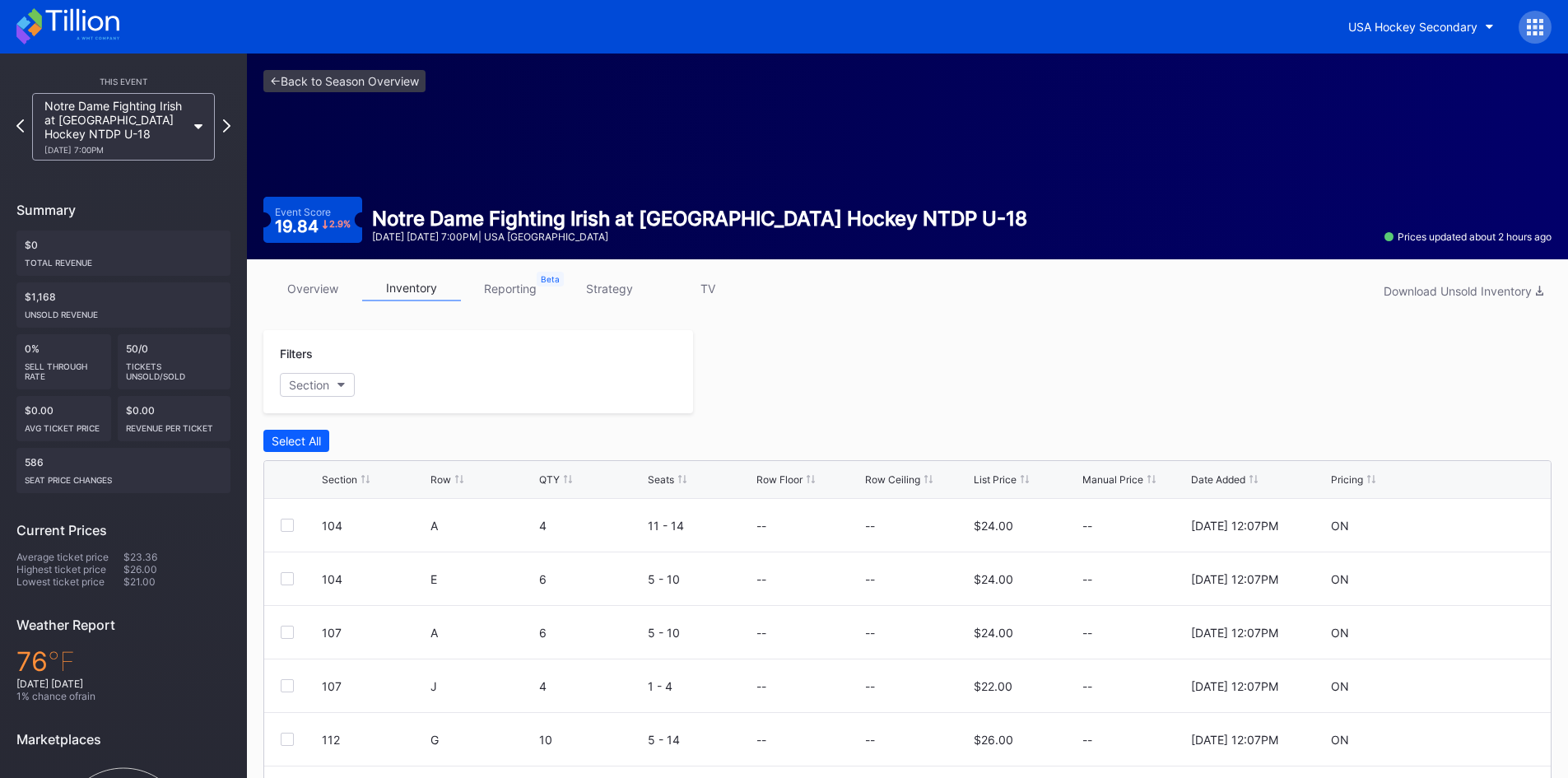
click at [1544, 27] on div at bounding box center [1535, 27] width 33 height 33
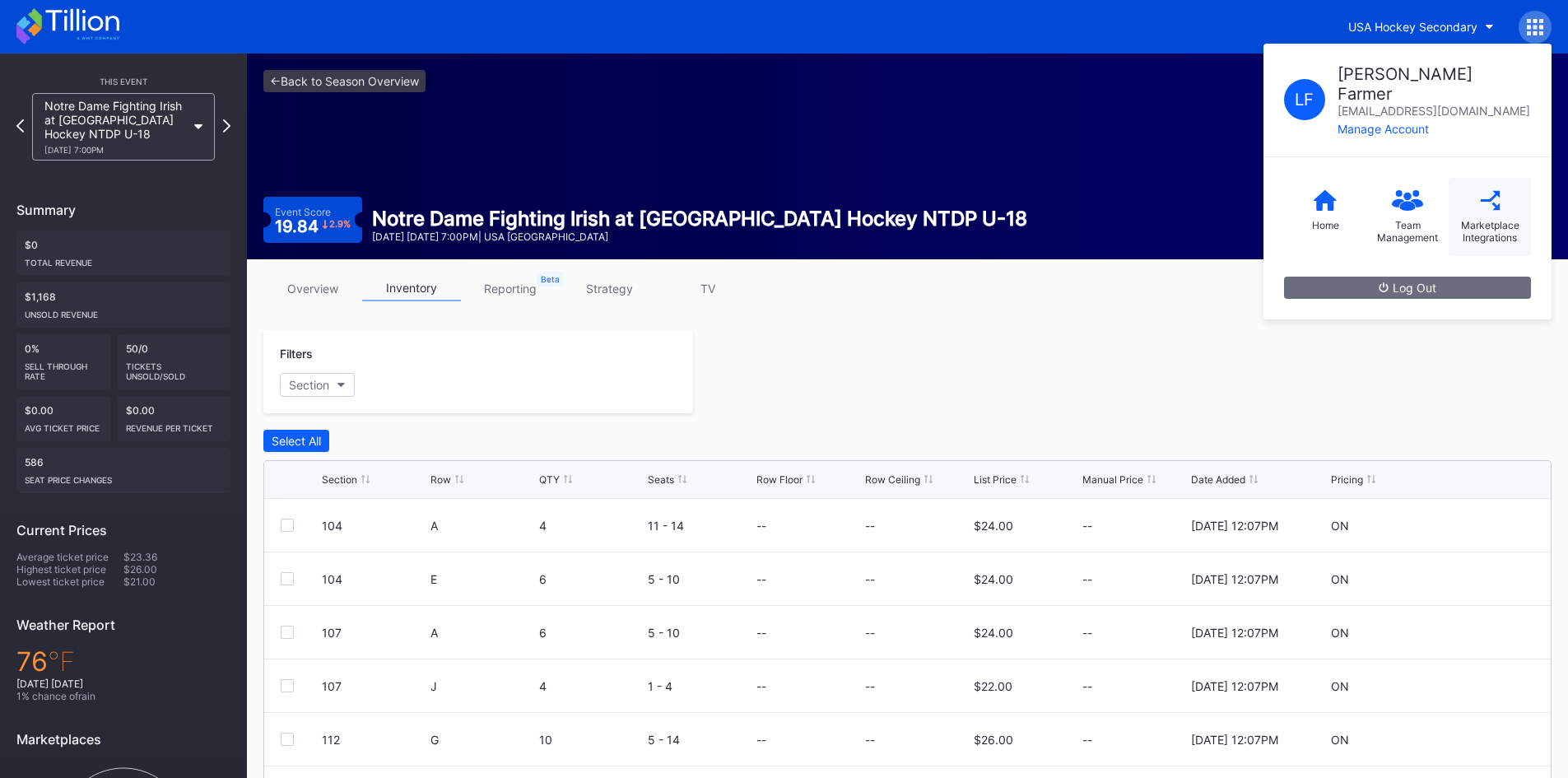
click at [1506, 184] on div "Marketplace Integrations" at bounding box center [1490, 217] width 82 height 78
